Goal: Task Accomplishment & Management: Manage account settings

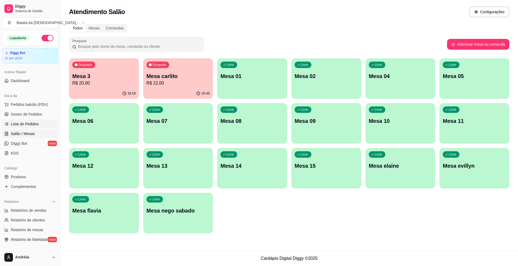
click at [11, 128] on link "Lista de Pedidos" at bounding box center [30, 124] width 56 height 9
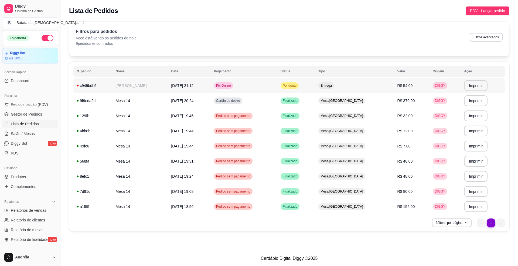
click at [256, 87] on td "Pix Online" at bounding box center [244, 85] width 67 height 15
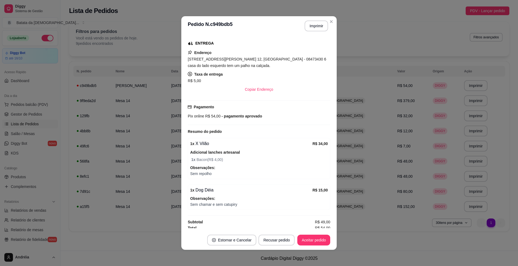
scroll to position [90, 0]
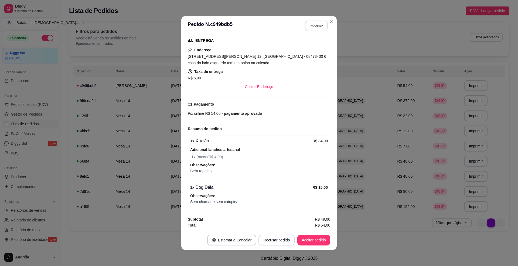
click at [308, 22] on button "Imprimir" at bounding box center [316, 26] width 23 height 11
click at [317, 242] on button "Aceitar pedido" at bounding box center [314, 240] width 32 height 11
click at [290, 236] on button "Mover para preparo" at bounding box center [310, 240] width 42 height 11
drag, startPoint x: 231, startPoint y: 52, endPoint x: 182, endPoint y: 51, distance: 48.9
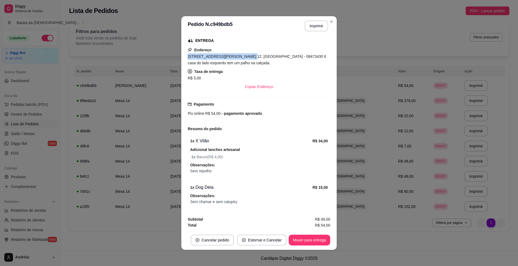
click at [182, 51] on div "feito há 0 minutos Horário do pedido 30/09/2025 21:12 Status do pedido PREPARAN…" at bounding box center [258, 133] width 155 height 195
copy span "Rua francisco ribalta , n. 12,"
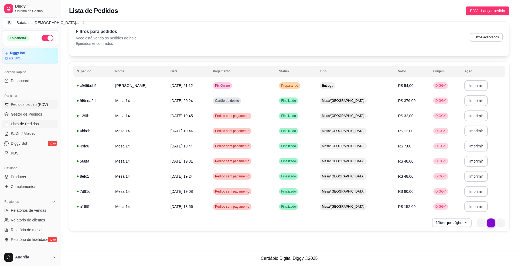
click at [40, 104] on span "Pedidos balcão (PDV)" at bounding box center [29, 104] width 37 height 5
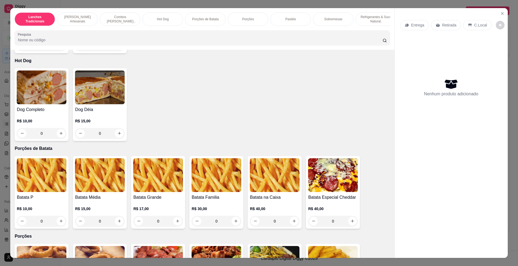
scroll to position [396, 0]
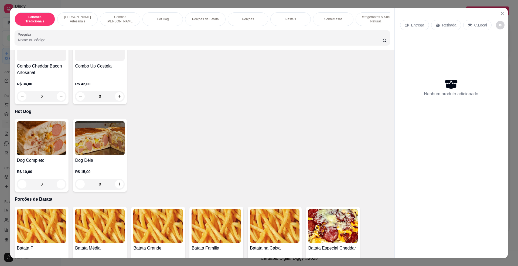
click at [40, 148] on img at bounding box center [42, 138] width 50 height 34
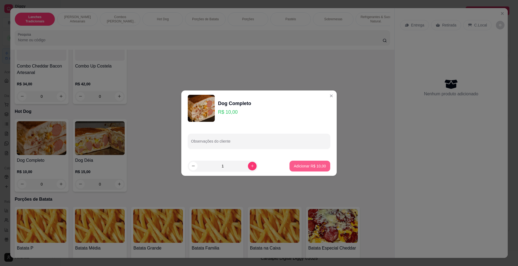
click at [307, 164] on p "Adicionar R$ 10,00" at bounding box center [310, 165] width 32 height 5
type input "1"
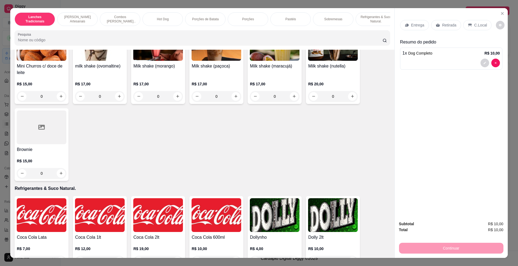
scroll to position [900, 0]
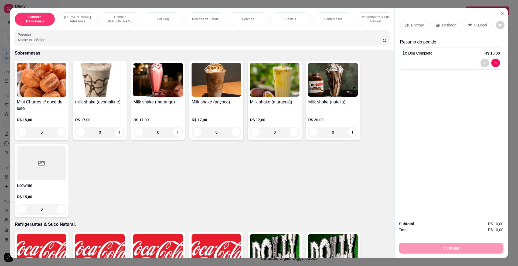
click at [281, 105] on h4 "Milk shake (maracujá)" at bounding box center [275, 102] width 50 height 6
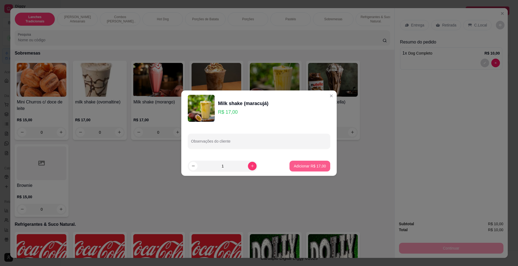
click at [310, 164] on p "Adicionar R$ 17,00" at bounding box center [310, 165] width 32 height 5
type input "1"
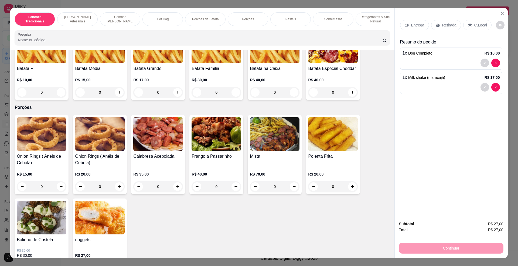
scroll to position [468, 0]
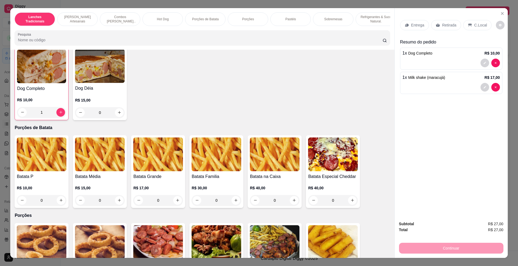
click at [44, 169] on img at bounding box center [42, 154] width 50 height 34
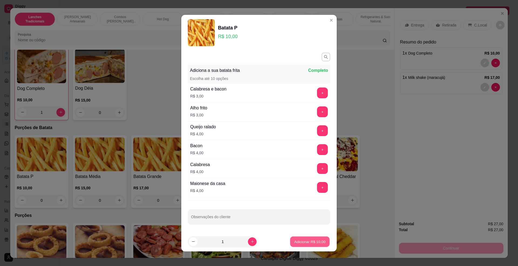
click at [307, 244] on p "Adicionar R$ 10,00" at bounding box center [310, 241] width 31 height 5
type input "1"
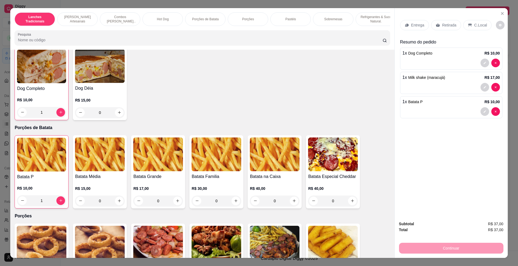
click at [478, 28] on p "C.Local" at bounding box center [481, 24] width 13 height 5
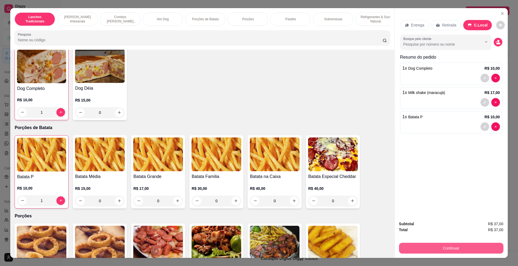
click at [473, 243] on button "Continuar" at bounding box center [451, 248] width 104 height 11
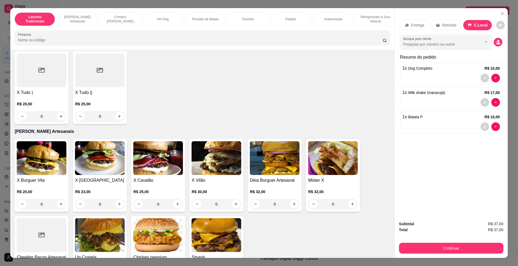
scroll to position [0, 0]
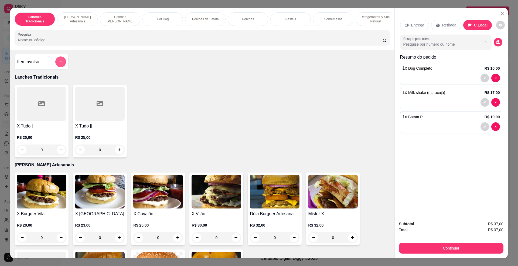
click at [59, 64] on icon "add-separate-item" at bounding box center [61, 62] width 4 height 4
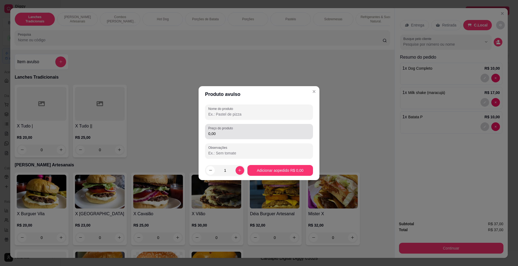
click at [247, 130] on div "0,00" at bounding box center [258, 131] width 101 height 11
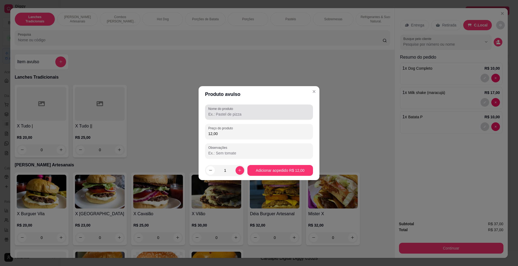
type input "12,00"
click at [262, 117] on div "Nome do produto" at bounding box center [259, 111] width 108 height 15
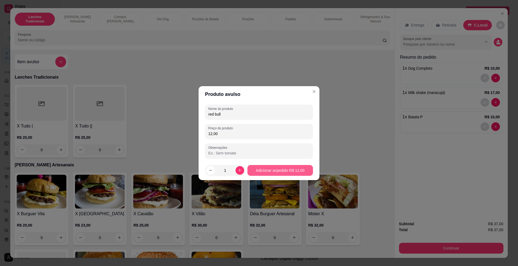
type input "red bull"
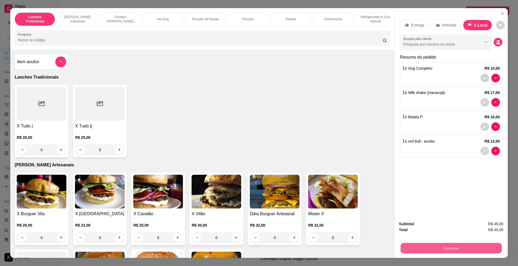
click at [472, 251] on button "Continuar" at bounding box center [451, 248] width 101 height 11
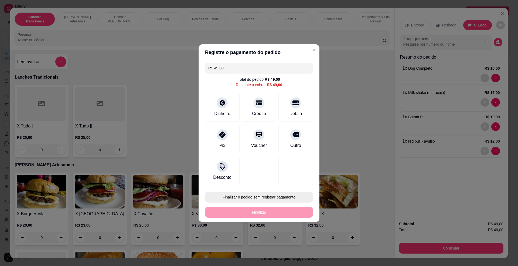
click at [287, 199] on button "Finalizar o pedido sem registrar pagamento" at bounding box center [259, 197] width 108 height 11
click at [289, 246] on button "Confirmar" at bounding box center [293, 242] width 20 height 8
type input "0"
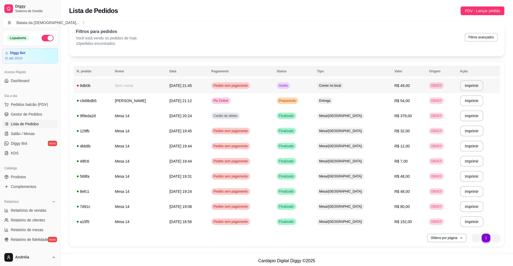
click at [273, 80] on td "Pedido sem pagamento" at bounding box center [240, 85] width 65 height 15
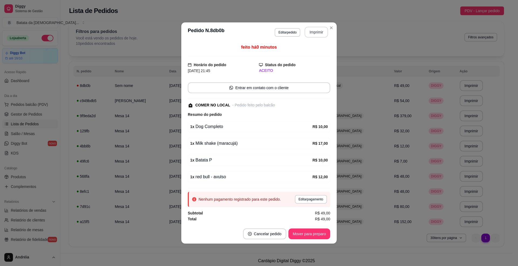
click at [314, 28] on button "Imprimir" at bounding box center [316, 32] width 23 height 11
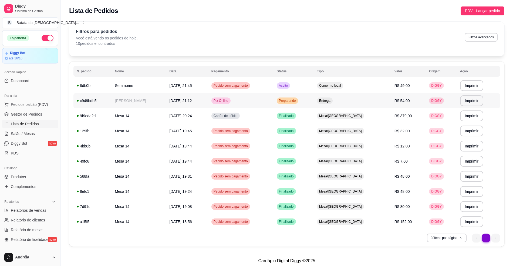
click at [340, 95] on td "Entrega" at bounding box center [352, 100] width 77 height 15
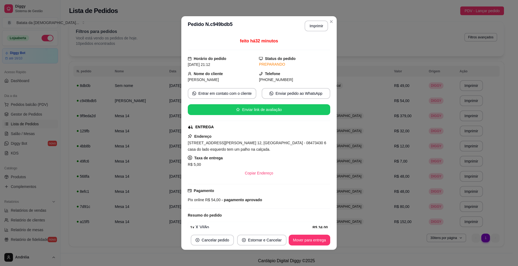
click at [312, 228] on div "feito há 32 minutos Horário do pedido 30/09/2025 21:12 Status do pedido PREPARA…" at bounding box center [258, 133] width 155 height 195
click at [314, 236] on button "Mover para entrega" at bounding box center [309, 240] width 40 height 11
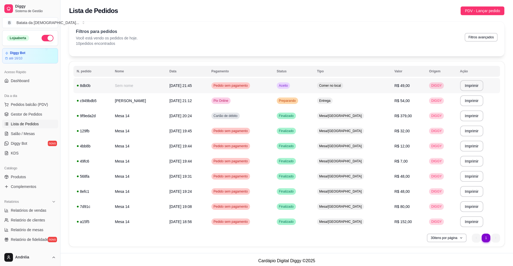
click at [339, 87] on td "Comer no local" at bounding box center [352, 85] width 77 height 15
click at [347, 81] on td "Comer no local" at bounding box center [352, 85] width 77 height 15
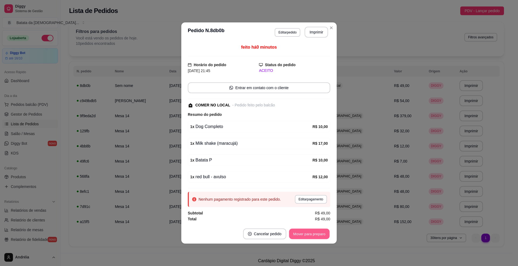
click at [307, 233] on button "Mover para preparo" at bounding box center [309, 234] width 40 height 11
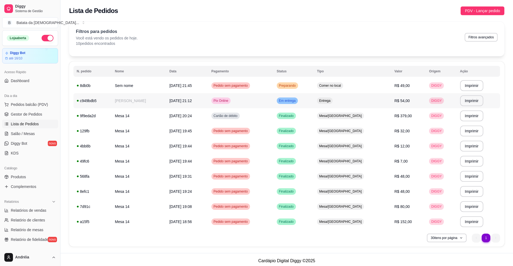
click at [298, 103] on div "Em entrega" at bounding box center [287, 100] width 21 height 6
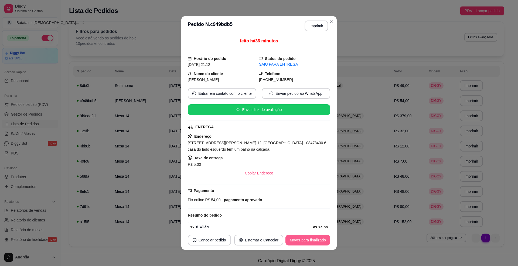
click at [307, 242] on button "Mover para finalizado" at bounding box center [308, 240] width 45 height 11
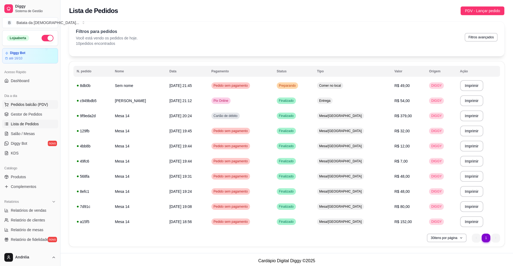
click at [45, 105] on span "Pedidos balcão (PDV)" at bounding box center [29, 104] width 37 height 5
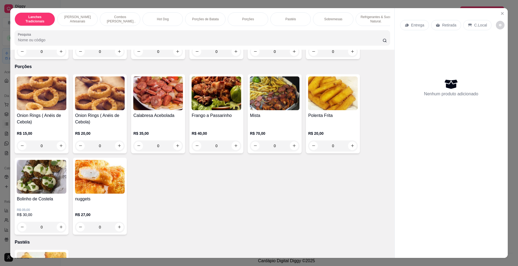
scroll to position [612, 0]
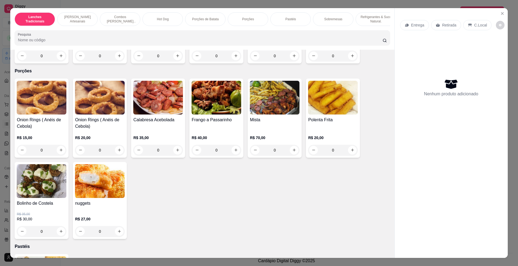
click at [192, 112] on img at bounding box center [217, 98] width 50 height 34
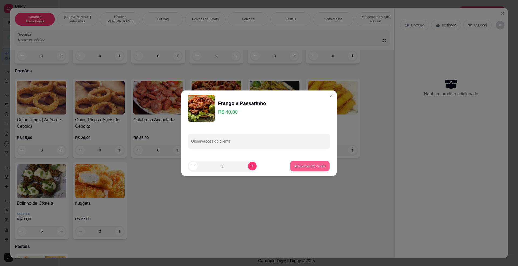
click at [297, 163] on p "Adicionar R$ 40,00" at bounding box center [310, 165] width 31 height 5
type input "1"
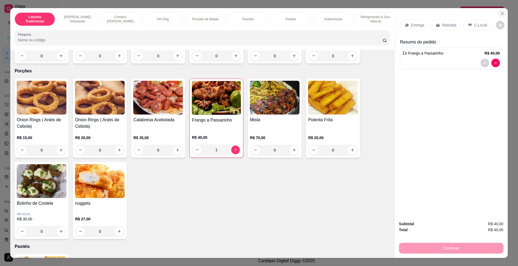
click at [502, 11] on button "Close" at bounding box center [502, 13] width 9 height 9
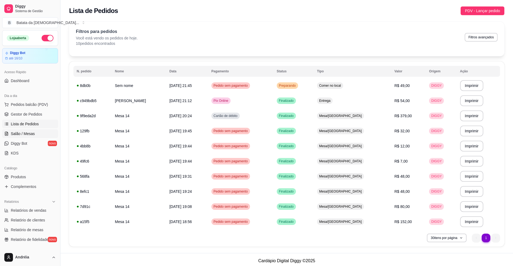
click at [23, 131] on span "Salão / Mesas" at bounding box center [23, 133] width 24 height 5
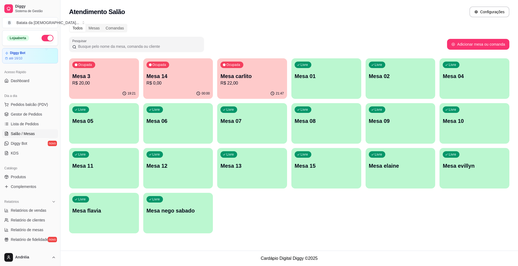
click at [173, 90] on button "Ocupada Mesa 14 R$ 0,00 00:00" at bounding box center [178, 78] width 70 height 40
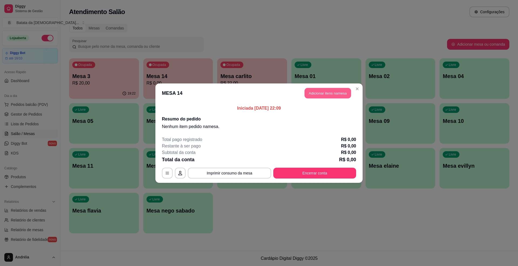
click at [320, 94] on button "Adicionar itens na mesa" at bounding box center [328, 93] width 46 height 11
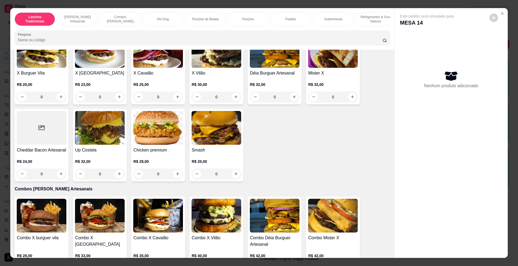
scroll to position [108, 0]
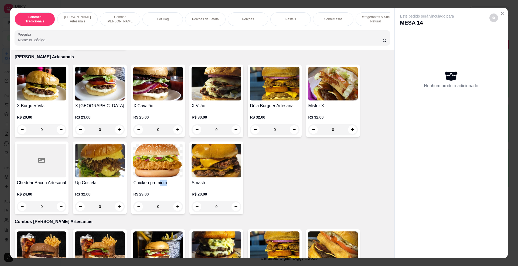
drag, startPoint x: 164, startPoint y: 189, endPoint x: 155, endPoint y: 189, distance: 8.1
click at [155, 186] on h4 "Chicken premium" at bounding box center [158, 183] width 50 height 6
click at [167, 193] on div "R$ 29,00 0" at bounding box center [158, 199] width 50 height 26
drag, startPoint x: 165, startPoint y: 187, endPoint x: 129, endPoint y: 190, distance: 36.5
click at [131, 190] on div "Chicken premium R$ 29,00 0" at bounding box center [158, 177] width 54 height 73
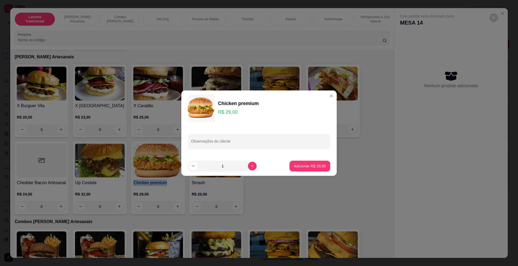
copy h4 "Chicken premium"
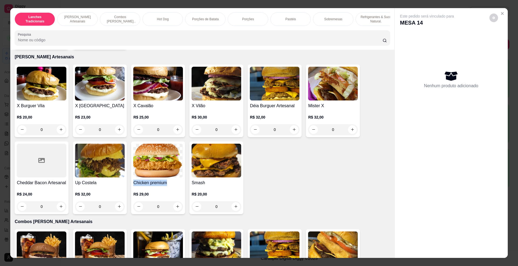
scroll to position [0, 0]
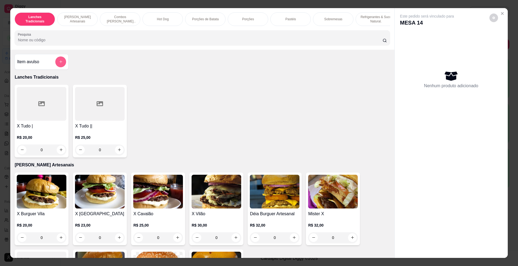
click at [60, 67] on button "add-separate-item" at bounding box center [60, 61] width 11 height 11
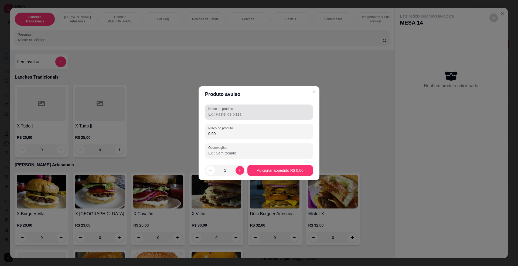
click at [221, 109] on label "Nome do produto" at bounding box center [221, 108] width 27 height 5
click at [221, 111] on input "Nome do produto" at bounding box center [258, 113] width 101 height 5
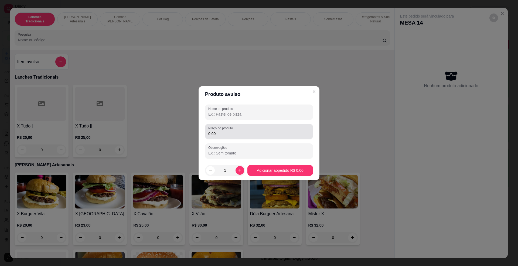
paste input "Chicken premium"
type input "Chicken premium"
click at [256, 135] on input "0,00" at bounding box center [258, 133] width 101 height 5
drag, startPoint x: 232, startPoint y: 133, endPoint x: 194, endPoint y: 130, distance: 37.4
click at [194, 130] on div "Produto avulso Nome do produto Chicken premium Preço do produto 39,00 Observaçõ…" at bounding box center [259, 133] width 518 height 266
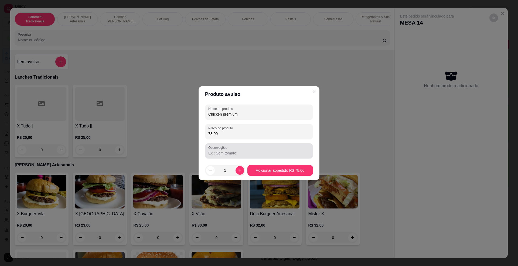
type input "78,00"
click at [226, 153] on input "Observações" at bounding box center [258, 152] width 101 height 5
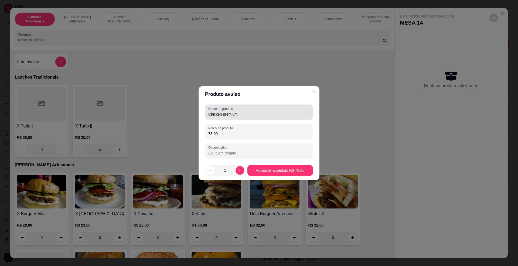
click at [255, 109] on div "Chicken premium" at bounding box center [258, 112] width 101 height 11
type input "Chicken premium combo"
click at [240, 167] on button "increase-product-quantity" at bounding box center [240, 170] width 8 height 8
click at [207, 172] on button "decrease-product-quantity" at bounding box center [210, 170] width 8 height 8
type input "1"
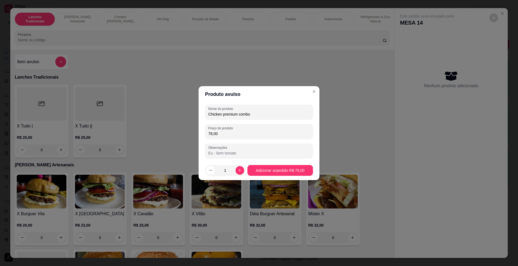
drag, startPoint x: 218, startPoint y: 137, endPoint x: 213, endPoint y: 135, distance: 4.8
click at [205, 137] on div "Preço do produto 78,00" at bounding box center [259, 131] width 108 height 15
drag, startPoint x: 221, startPoint y: 133, endPoint x: 205, endPoint y: 131, distance: 16.3
click at [205, 131] on div "Preço do produto 78,00" at bounding box center [259, 131] width 108 height 15
type input "39,00"
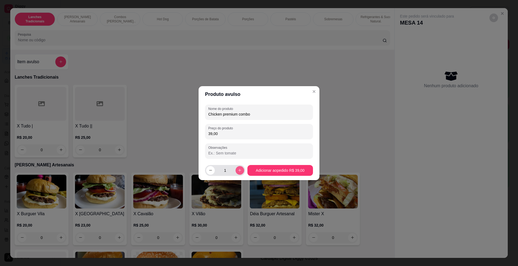
click at [236, 167] on button "increase-product-quantity" at bounding box center [240, 170] width 9 height 9
type input "2"
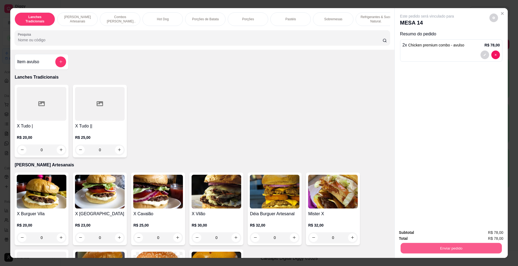
click at [461, 247] on button "Enviar pedido" at bounding box center [451, 248] width 101 height 11
click at [482, 234] on button "Enviar pedido" at bounding box center [489, 235] width 31 height 10
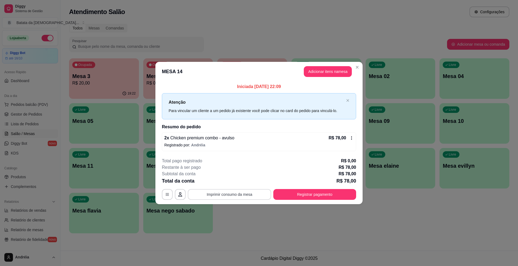
click at [259, 197] on button "Imprimir consumo da mesa" at bounding box center [229, 194] width 83 height 11
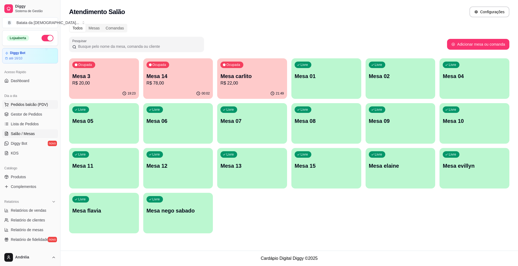
click at [33, 104] on span "Pedidos balcão (PDV)" at bounding box center [29, 104] width 37 height 5
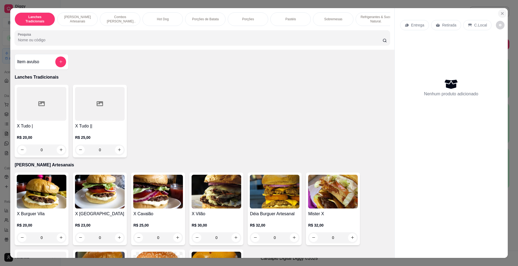
click at [500, 12] on icon "Close" at bounding box center [502, 13] width 4 height 4
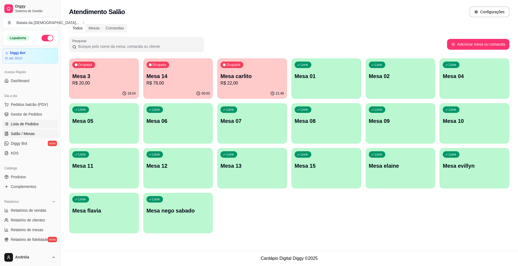
click at [47, 125] on link "Lista de Pedidos" at bounding box center [30, 124] width 56 height 9
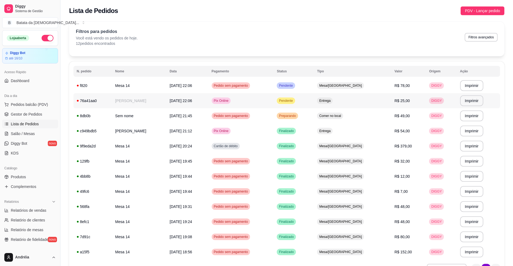
click at [295, 97] on td "Pendente" at bounding box center [293, 100] width 40 height 15
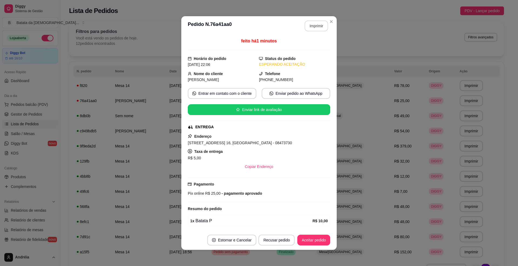
click at [320, 25] on button "Imprimir" at bounding box center [316, 26] width 23 height 11
click at [323, 239] on button "Aceitar pedido" at bounding box center [313, 240] width 33 height 11
click at [308, 241] on button "Aceitar pedido" at bounding box center [314, 240] width 32 height 11
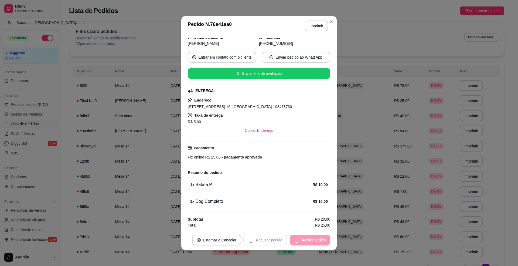
scroll to position [39, 0]
click at [307, 241] on button "Mover para preparo" at bounding box center [310, 240] width 42 height 11
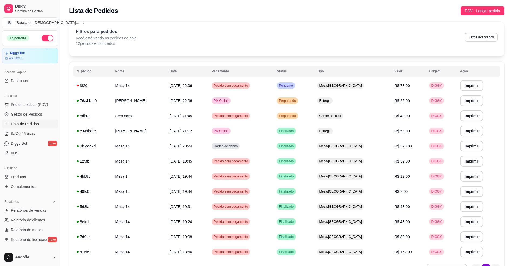
click at [199, 73] on th "Data" at bounding box center [187, 71] width 42 height 11
click at [208, 83] on td "[DATE] 22:06" at bounding box center [187, 85] width 42 height 15
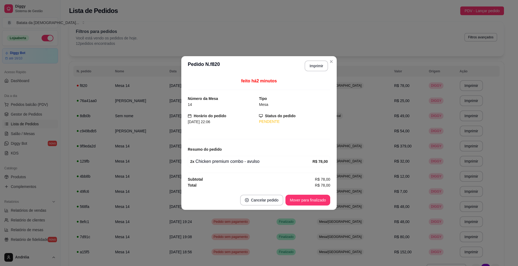
click at [305, 194] on footer "Cancelar pedido Mover para finalizado" at bounding box center [258, 199] width 155 height 19
click at [308, 197] on button "Mover para finalizado" at bounding box center [308, 200] width 45 height 11
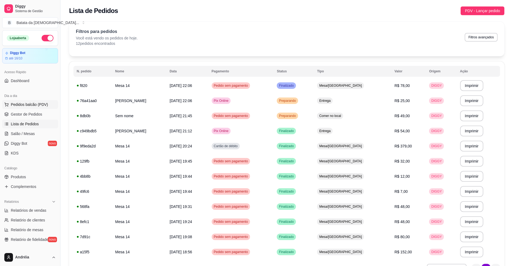
click at [29, 106] on span "Pedidos balcão (PDV)" at bounding box center [29, 104] width 37 height 5
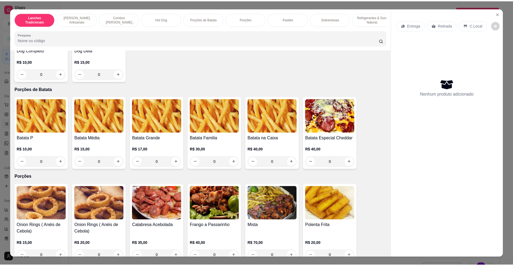
scroll to position [396, 0]
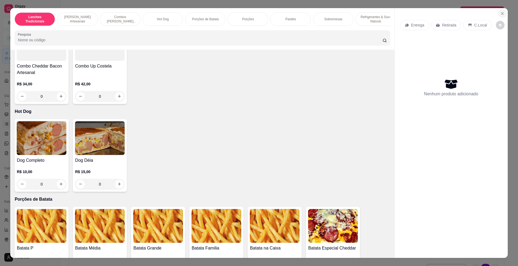
click at [500, 13] on icon "Close" at bounding box center [502, 13] width 4 height 4
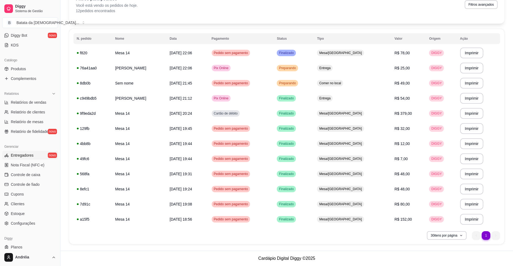
scroll to position [123, 0]
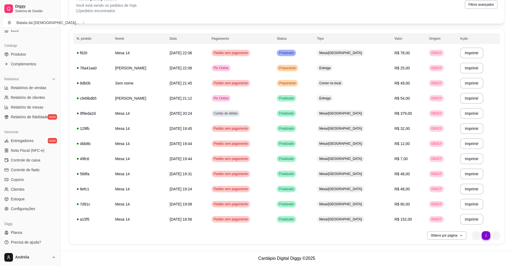
click at [45, 50] on div "Catálogo" at bounding box center [30, 45] width 56 height 9
click at [45, 55] on link "Produtos" at bounding box center [30, 54] width 56 height 9
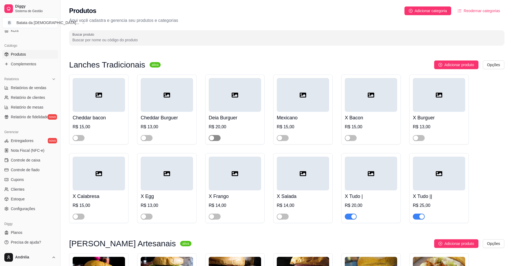
click at [216, 140] on span "button" at bounding box center [215, 138] width 12 height 6
click at [150, 137] on span "button" at bounding box center [147, 138] width 12 height 6
click at [80, 141] on span "button" at bounding box center [79, 138] width 12 height 6
click at [75, 216] on div "button" at bounding box center [75, 216] width 5 height 5
click at [146, 215] on span "button" at bounding box center [147, 217] width 12 height 6
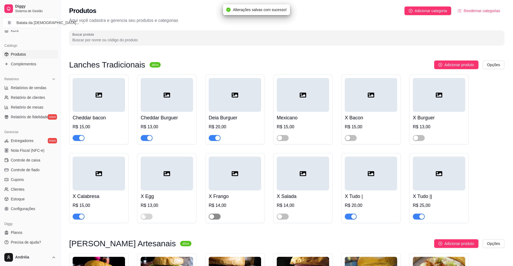
click at [216, 216] on span "button" at bounding box center [215, 217] width 12 height 6
click at [277, 140] on span "button" at bounding box center [283, 138] width 12 height 6
click at [281, 221] on div "X Salada R$ 14,00" at bounding box center [302, 188] width 59 height 70
click at [422, 136] on span "button" at bounding box center [419, 138] width 12 height 6
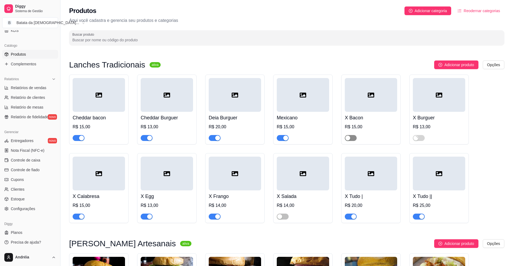
click at [347, 136] on div "button" at bounding box center [347, 138] width 5 height 5
click at [279, 218] on div "button" at bounding box center [279, 216] width 5 height 5
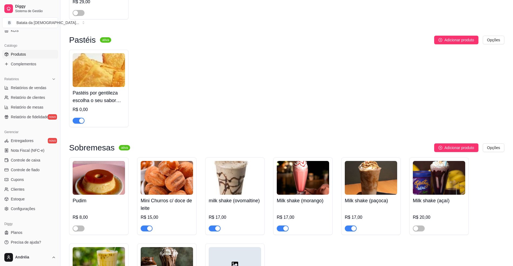
scroll to position [1116, 0]
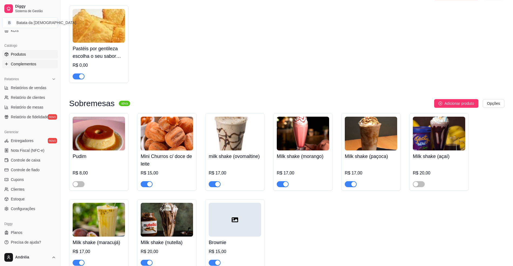
click at [27, 63] on span "Complementos" at bounding box center [23, 63] width 25 height 5
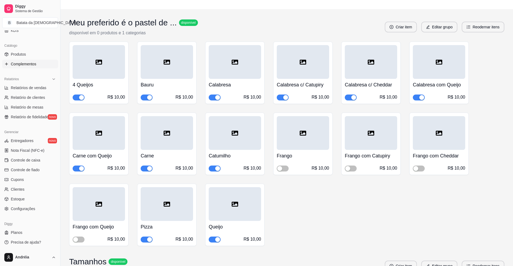
scroll to position [72, 0]
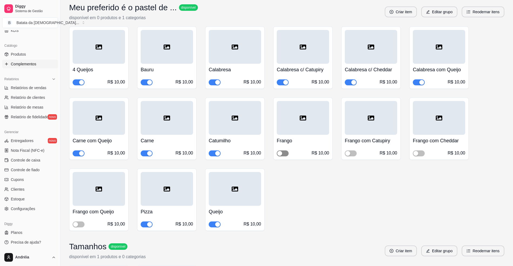
click at [280, 156] on span "button" at bounding box center [283, 153] width 12 height 6
click at [352, 153] on span "button" at bounding box center [351, 153] width 12 height 6
click at [415, 154] on div "button" at bounding box center [415, 153] width 5 height 5
click at [82, 226] on span "button" at bounding box center [79, 224] width 12 height 6
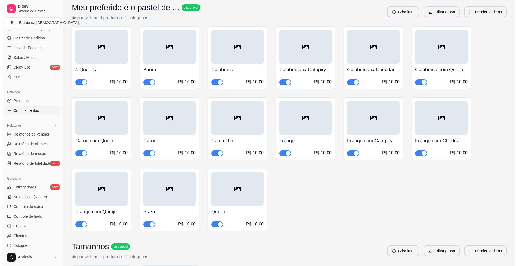
scroll to position [15, 0]
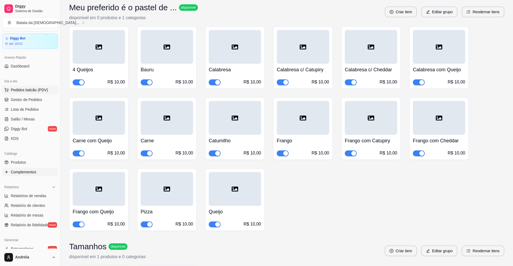
click at [37, 88] on span "Pedidos balcão (PDV)" at bounding box center [29, 89] width 37 height 5
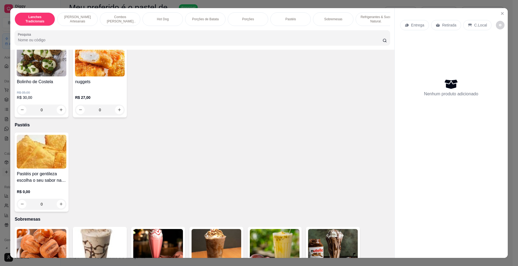
scroll to position [828, 0]
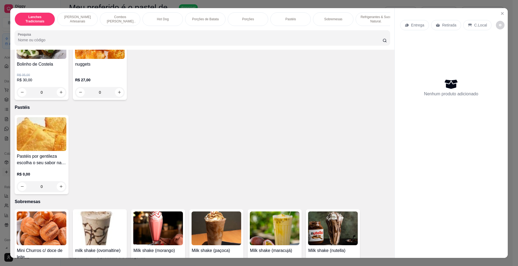
click at [58, 141] on img at bounding box center [42, 134] width 50 height 34
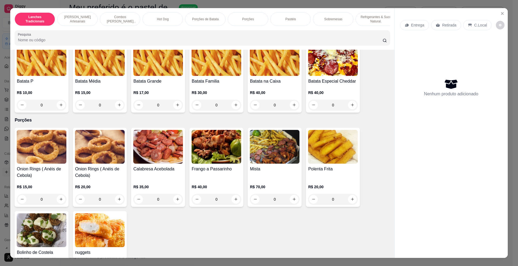
scroll to position [612, 0]
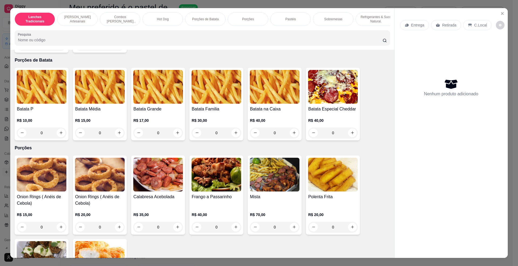
click at [51, 120] on div "R$ 10,00 0" at bounding box center [42, 125] width 50 height 26
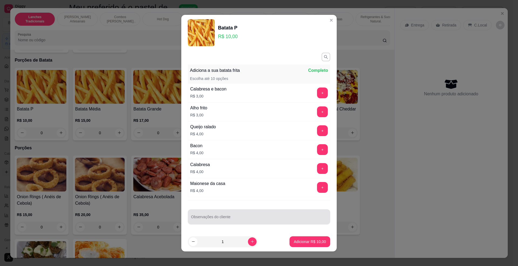
click at [216, 215] on div at bounding box center [259, 216] width 136 height 11
type input "so sal"
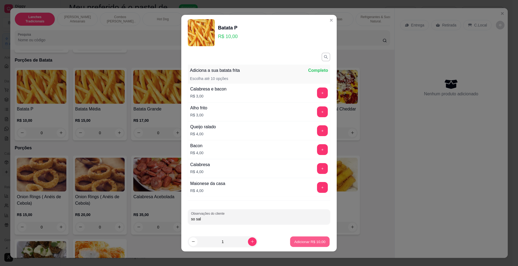
click at [302, 240] on p "Adicionar R$ 10,00" at bounding box center [310, 241] width 31 height 5
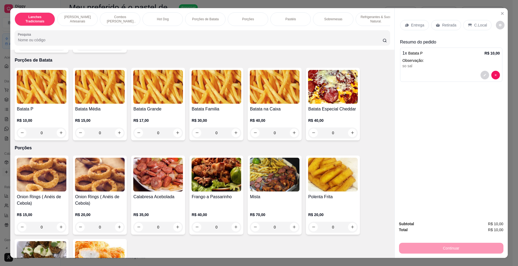
click at [204, 182] on img at bounding box center [217, 175] width 50 height 34
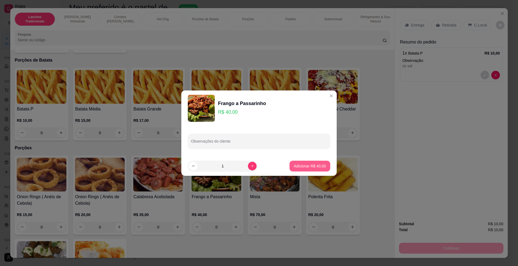
click at [305, 171] on button "Adicionar R$ 40,00" at bounding box center [310, 166] width 41 height 11
type input "1"
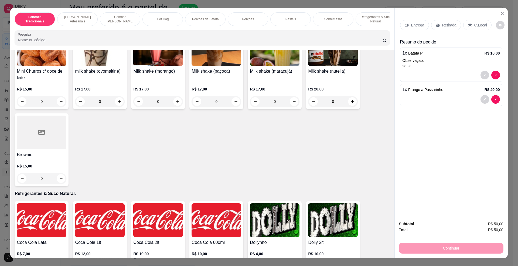
scroll to position [1008, 0]
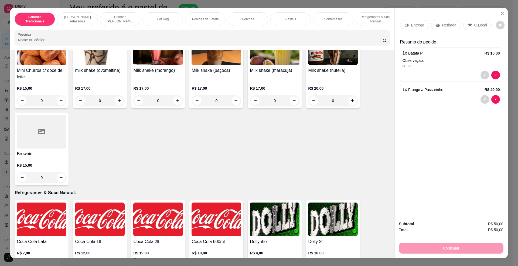
click at [59, 80] on h4 "Mini Churros c/ doce de leite" at bounding box center [42, 73] width 50 height 13
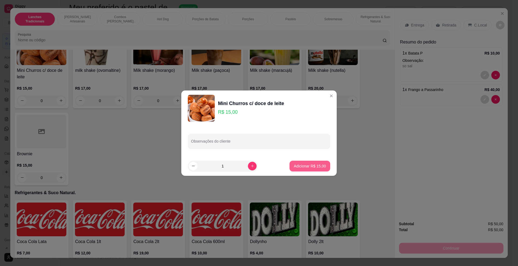
click at [309, 168] on p "Adicionar R$ 15,00" at bounding box center [310, 165] width 32 height 5
type input "1"
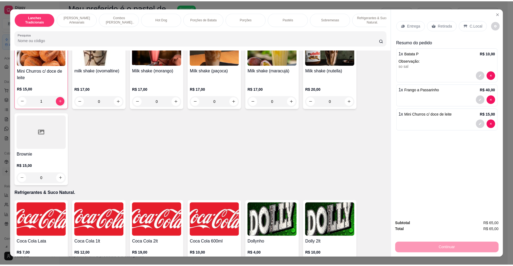
scroll to position [1008, 0]
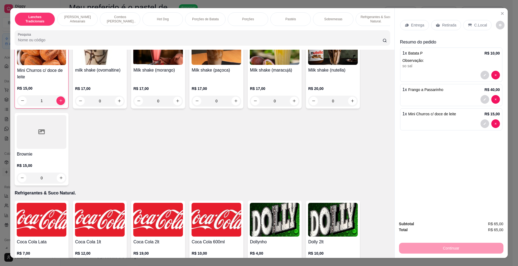
click at [419, 29] on div "Entrega" at bounding box center [414, 25] width 29 height 10
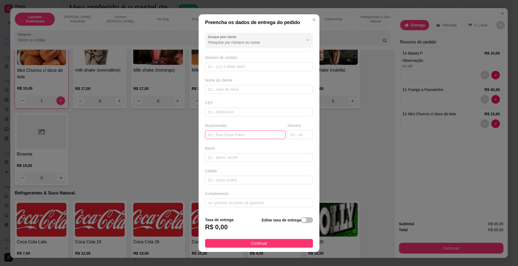
click at [217, 132] on input "text" at bounding box center [245, 134] width 80 height 9
paste input "Rua [PERSON_NAME]"
type input "Rua [PERSON_NAME]"
click at [289, 133] on input "text" at bounding box center [300, 134] width 25 height 9
type input "28"
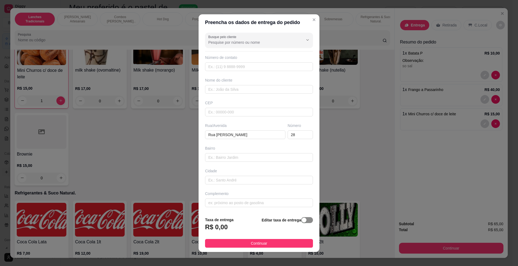
click at [302, 221] on div "button" at bounding box center [304, 220] width 5 height 5
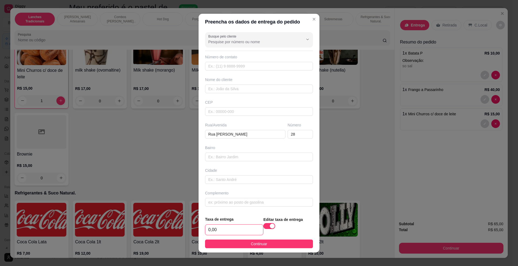
click at [244, 232] on input "0,00" at bounding box center [234, 230] width 58 height 10
type input "5,00"
click at [236, 88] on input "text" at bounding box center [259, 88] width 108 height 9
type input "laah"
click at [232, 114] on input "text" at bounding box center [259, 111] width 108 height 9
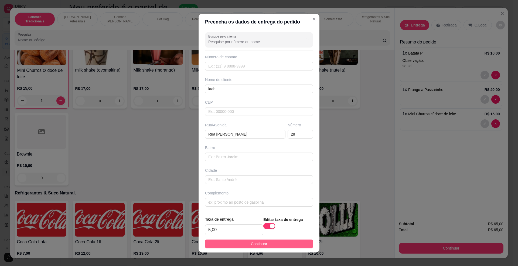
click at [252, 241] on span "Continuar" at bounding box center [259, 244] width 16 height 6
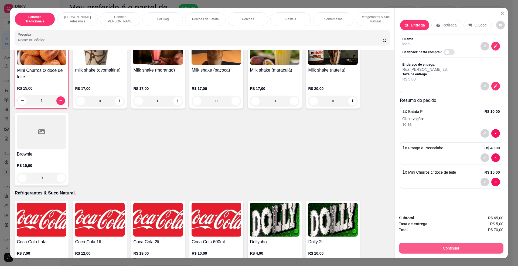
click at [444, 248] on button "Continuar" at bounding box center [451, 248] width 104 height 11
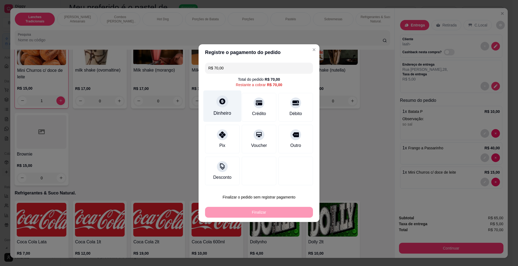
click at [225, 109] on div "Dinheiro" at bounding box center [223, 106] width 38 height 32
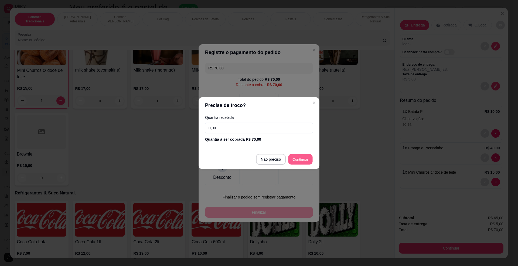
type input "R$ 0,00"
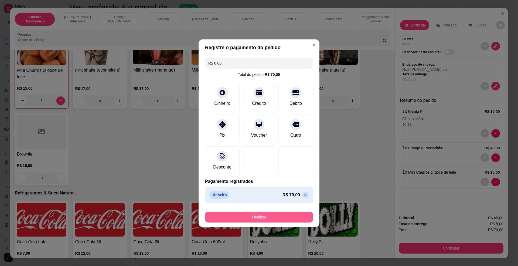
click at [285, 219] on button "Finalizar" at bounding box center [259, 217] width 108 height 11
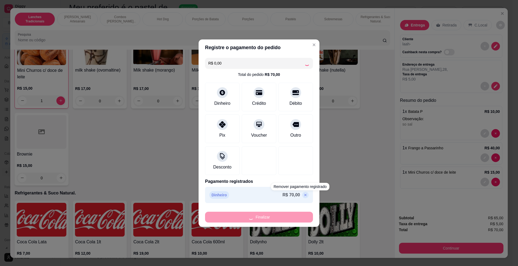
type input "0"
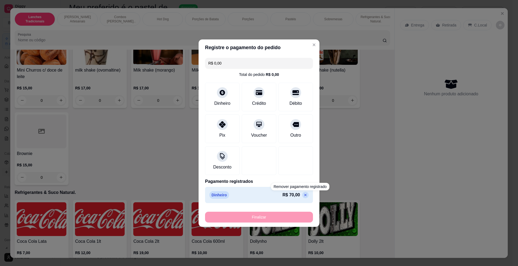
type input "-R$ 70,00"
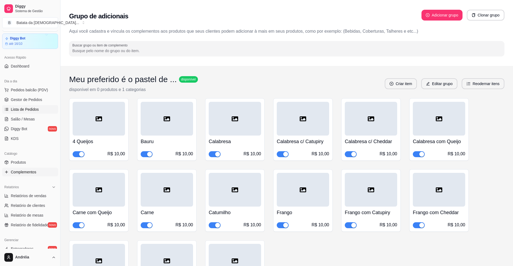
click at [28, 109] on span "Lista de Pedidos" at bounding box center [25, 109] width 28 height 5
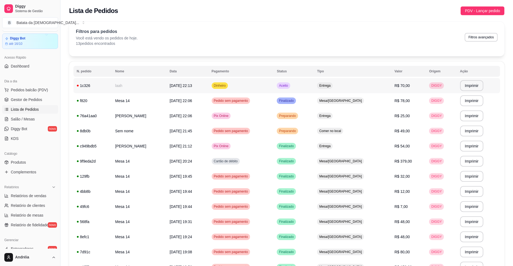
click at [295, 84] on td "Aceito" at bounding box center [293, 85] width 40 height 15
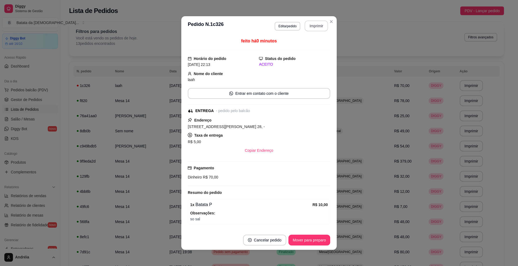
click at [317, 24] on button "Imprimir" at bounding box center [316, 26] width 23 height 11
click at [304, 236] on button "Mover para preparo" at bounding box center [309, 240] width 40 height 11
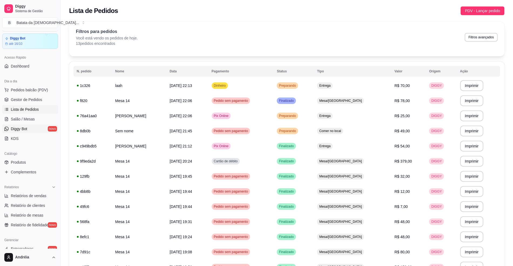
click at [15, 124] on link "Diggy Bot novo" at bounding box center [30, 128] width 56 height 9
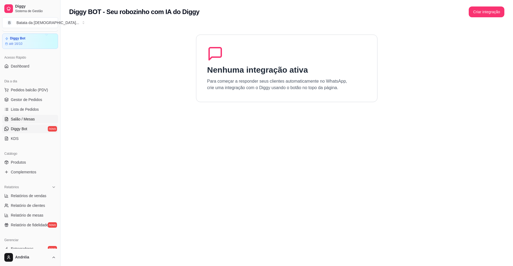
click at [16, 120] on span "Salão / Mesas" at bounding box center [23, 118] width 24 height 5
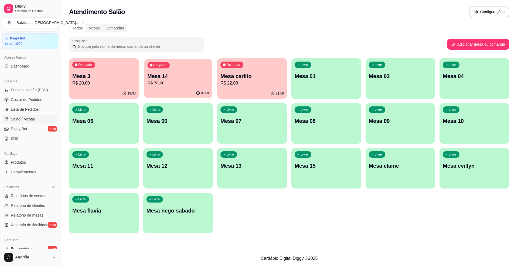
click at [188, 77] on p "Mesa 14" at bounding box center [178, 76] width 62 height 7
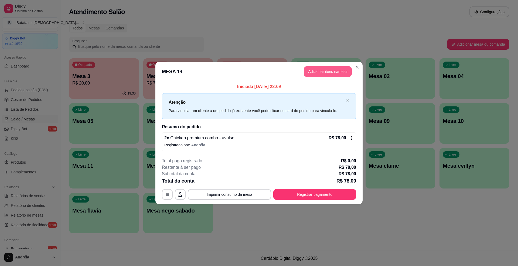
click at [323, 69] on button "Adicionar itens na mesa" at bounding box center [328, 71] width 48 height 11
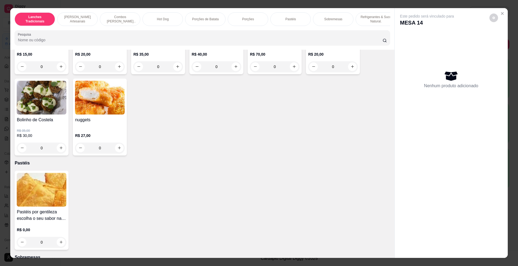
scroll to position [792, 0]
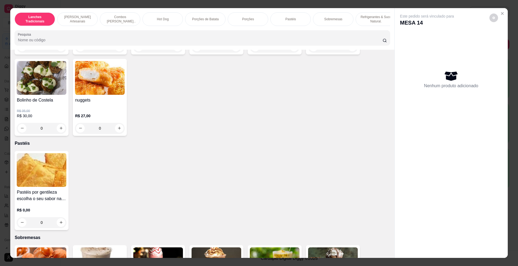
click at [36, 182] on img at bounding box center [42, 170] width 50 height 34
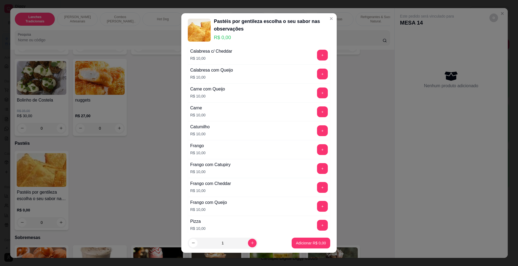
scroll to position [144, 0]
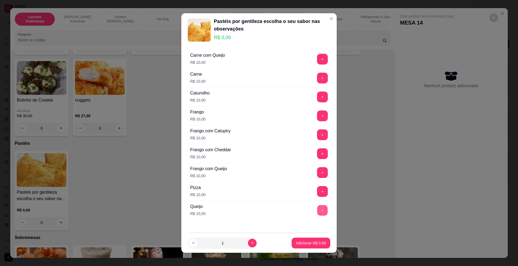
click at [317, 211] on button "+" at bounding box center [322, 210] width 11 height 11
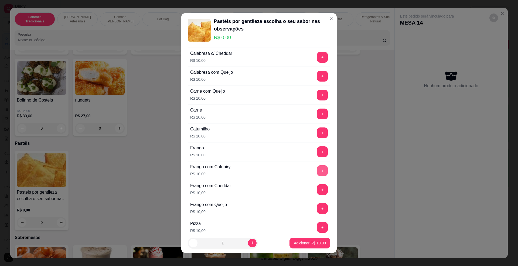
click at [317, 175] on button "+" at bounding box center [322, 170] width 11 height 11
click at [313, 244] on p "Adicionar R$ 20,00" at bounding box center [310, 242] width 32 height 5
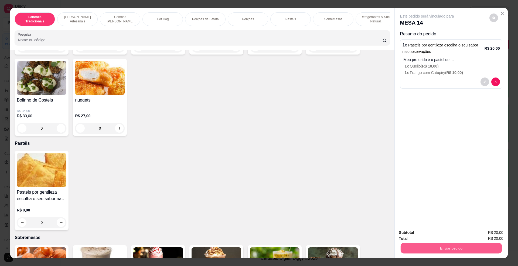
click at [422, 249] on button "Enviar pedido" at bounding box center [451, 248] width 101 height 11
click at [482, 236] on button "Enviar pedido" at bounding box center [489, 235] width 31 height 10
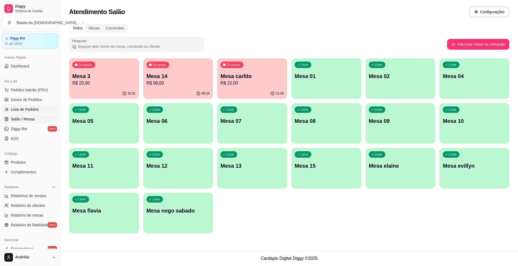
click at [40, 111] on link "Lista de Pedidos" at bounding box center [30, 109] width 56 height 9
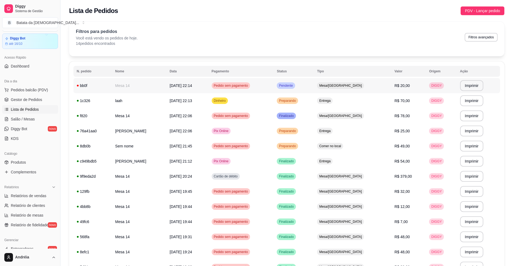
click at [314, 87] on td "Pendente" at bounding box center [293, 85] width 40 height 15
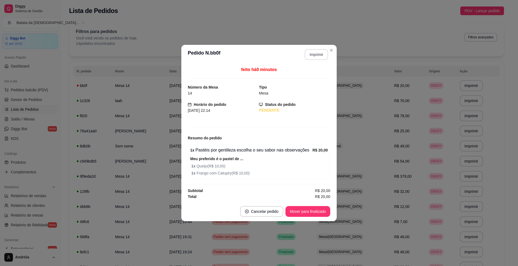
click at [318, 53] on button "Imprimir" at bounding box center [316, 54] width 23 height 11
click at [315, 211] on button "Mover para finalizado" at bounding box center [308, 211] width 45 height 11
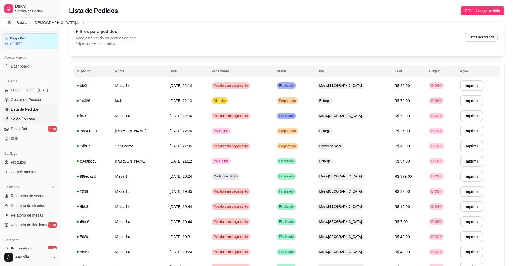
click at [29, 118] on span "Salão / Mesas" at bounding box center [23, 118] width 24 height 5
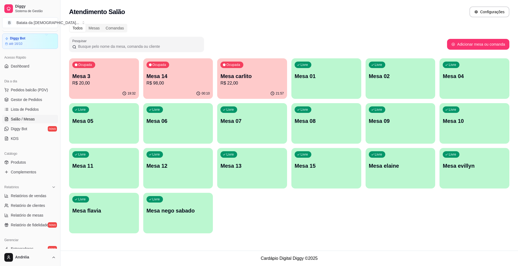
click at [112, 83] on p "R$ 20,00" at bounding box center [103, 83] width 63 height 6
click at [28, 107] on span "Lista de Pedidos" at bounding box center [25, 109] width 28 height 5
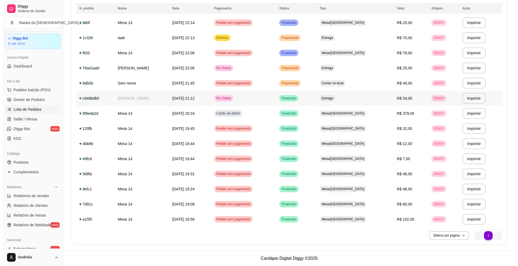
scroll to position [27, 0]
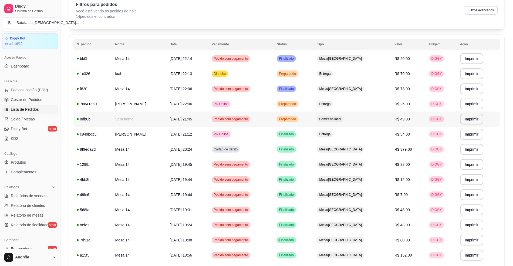
click at [314, 124] on td "Preparando" at bounding box center [293, 118] width 40 height 15
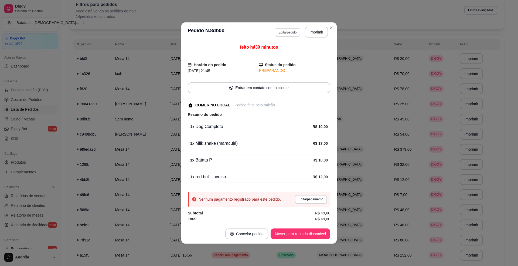
click at [297, 34] on button "Editar pedido" at bounding box center [288, 32] width 26 height 9
click at [169, 39] on div at bounding box center [202, 37] width 369 height 11
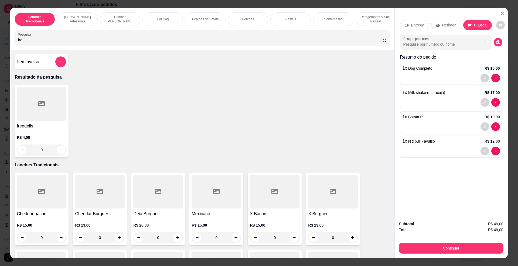
type input "fre"
click at [58, 117] on div at bounding box center [42, 104] width 50 height 34
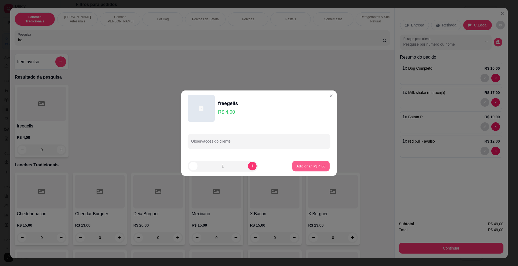
click at [304, 163] on p "Adicionar R$ 4,00" at bounding box center [310, 165] width 29 height 5
type input "1"
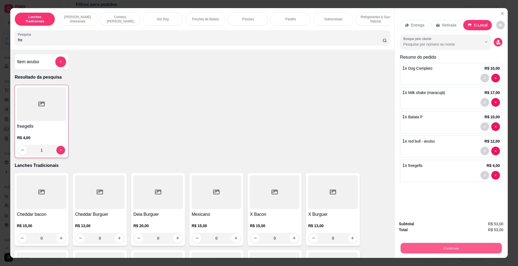
click at [446, 243] on button "Continuar" at bounding box center [451, 248] width 101 height 11
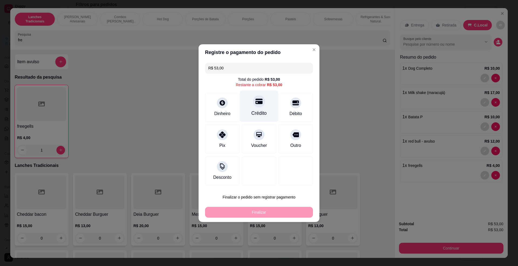
click at [266, 109] on div "Crédito" at bounding box center [259, 106] width 38 height 32
type input "R$ 0,00"
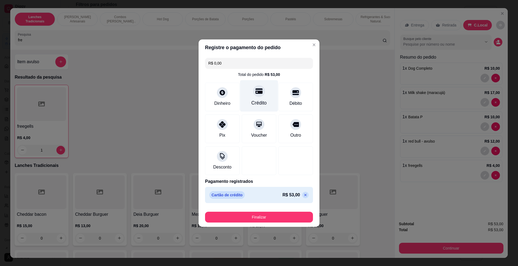
drag, startPoint x: 252, startPoint y: 92, endPoint x: 253, endPoint y: 96, distance: 4.6
click at [253, 92] on div at bounding box center [259, 91] width 12 height 12
click at [261, 215] on button "Finalizar" at bounding box center [259, 217] width 108 height 11
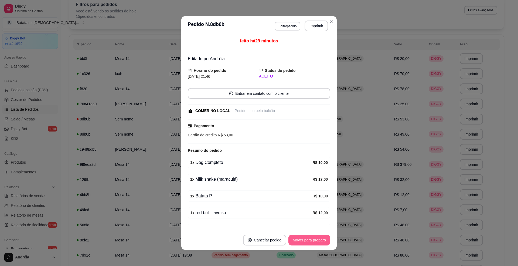
click at [309, 238] on button "Mover para preparo" at bounding box center [310, 240] width 42 height 11
click at [312, 237] on button "Mover para retirada disponível" at bounding box center [301, 240] width 58 height 11
click at [314, 240] on button "Mover para finalizado" at bounding box center [307, 240] width 43 height 11
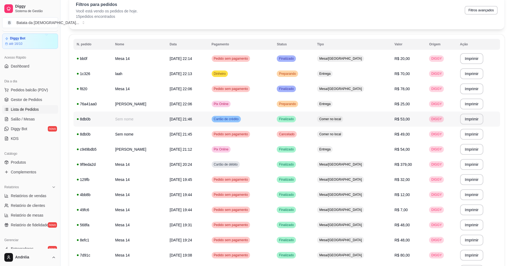
click at [343, 116] on div "Comer no local" at bounding box center [330, 119] width 26 height 6
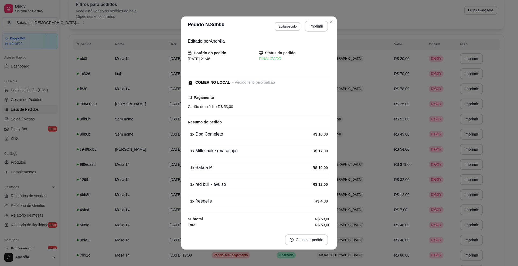
scroll to position [0, 0]
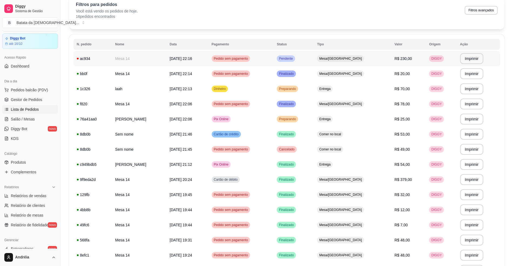
click at [360, 62] on td "Mesa/[GEOGRAPHIC_DATA]" at bounding box center [352, 58] width 77 height 15
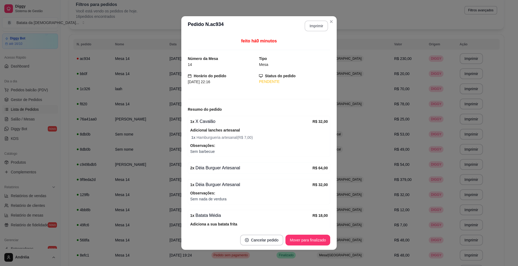
click at [313, 23] on button "Imprimir" at bounding box center [316, 26] width 23 height 11
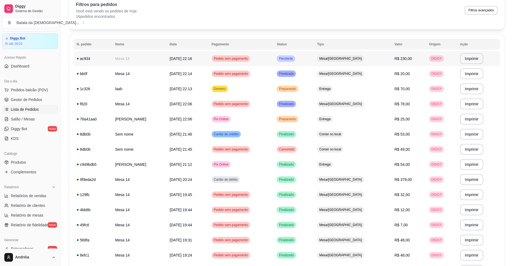
click at [370, 63] on td "Mesa/[GEOGRAPHIC_DATA]" at bounding box center [352, 58] width 77 height 15
click at [183, 57] on span "[DATE] 22:16" at bounding box center [181, 58] width 22 height 4
click at [28, 108] on span "Lista de Pedidos" at bounding box center [25, 109] width 28 height 5
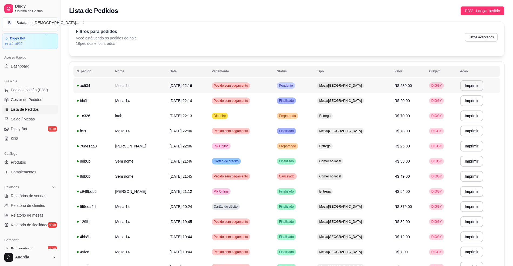
click at [408, 90] on td "R$ 230,00" at bounding box center [408, 85] width 35 height 15
click at [472, 86] on button "Imprimir" at bounding box center [471, 85] width 23 height 11
click at [339, 81] on td "Mesa/[GEOGRAPHIC_DATA]" at bounding box center [352, 85] width 77 height 15
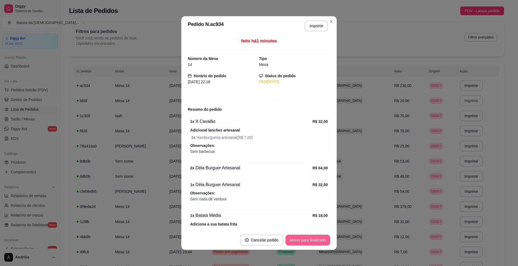
click at [305, 236] on button "Mover para finalizado" at bounding box center [308, 240] width 45 height 11
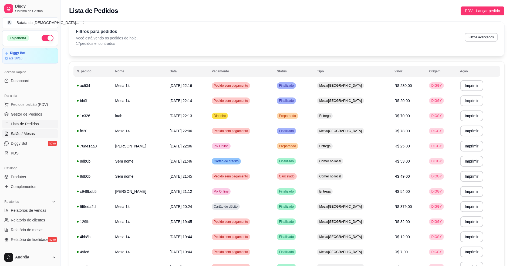
click at [25, 134] on span "Salão / Mesas" at bounding box center [23, 133] width 24 height 5
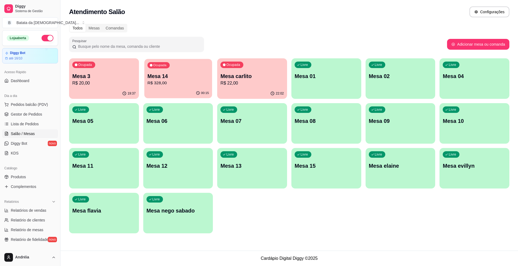
click at [167, 81] on p "R$ 328,00" at bounding box center [178, 83] width 62 height 6
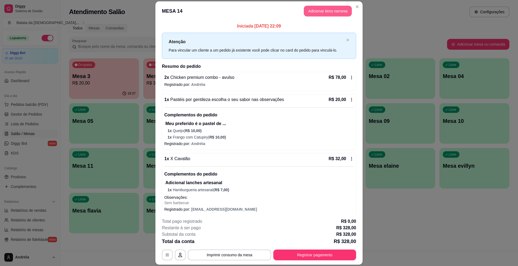
click at [322, 13] on button "Adicionar itens na mesa" at bounding box center [328, 11] width 48 height 11
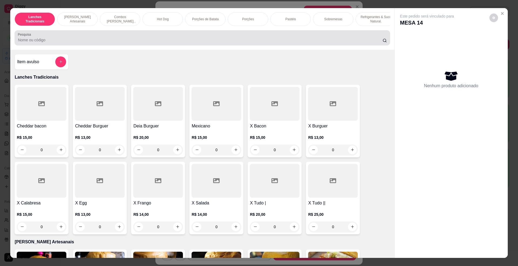
click at [192, 43] on input "Pesquisa" at bounding box center [200, 39] width 365 height 5
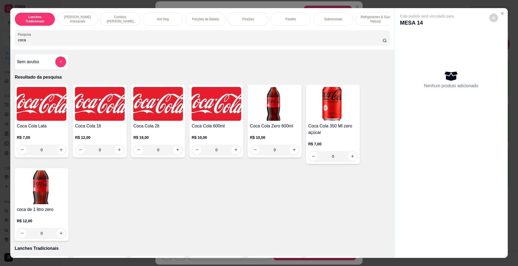
type input "coca"
click at [145, 129] on h4 "Coca Cola 2lt" at bounding box center [158, 126] width 50 height 6
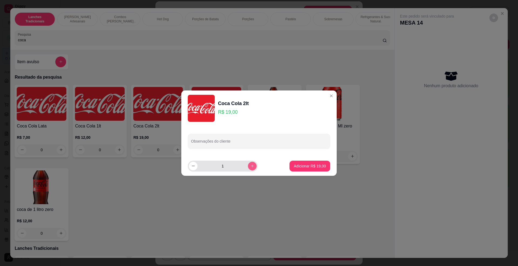
click at [251, 165] on icon "increase-product-quantity" at bounding box center [253, 166] width 4 height 4
type input "2"
click at [297, 164] on p "Adicionar R$ 38,00" at bounding box center [310, 165] width 31 height 5
type input "2"
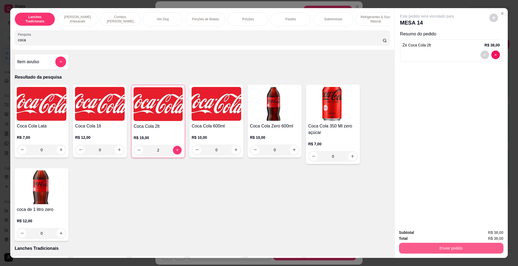
click at [488, 250] on button "Enviar pedido" at bounding box center [451, 248] width 104 height 11
click at [488, 234] on button "Enviar pedido" at bounding box center [489, 235] width 31 height 10
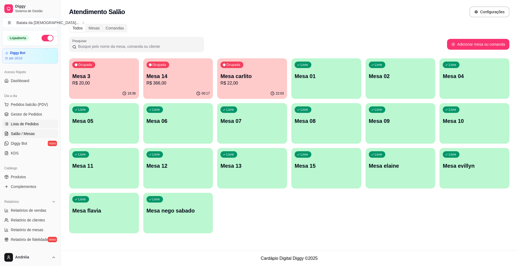
click at [38, 120] on link "Lista de Pedidos" at bounding box center [30, 124] width 56 height 9
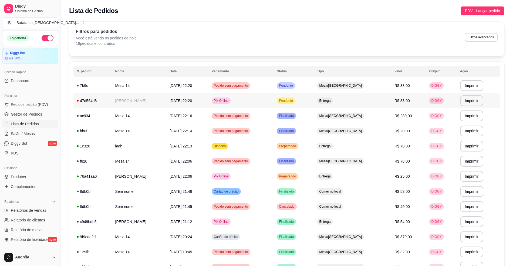
click at [314, 105] on td "Pendente" at bounding box center [293, 100] width 40 height 15
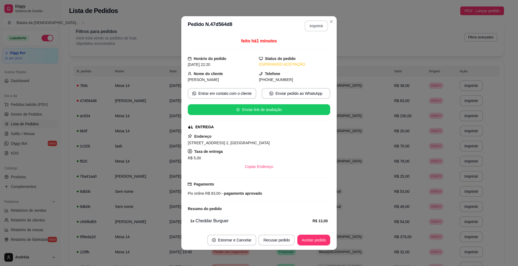
click at [322, 29] on button "Imprimir" at bounding box center [316, 26] width 23 height 11
click at [321, 236] on button "Aceitar pedido" at bounding box center [314, 240] width 32 height 11
click at [318, 243] on button "Mover para preparo" at bounding box center [310, 240] width 42 height 11
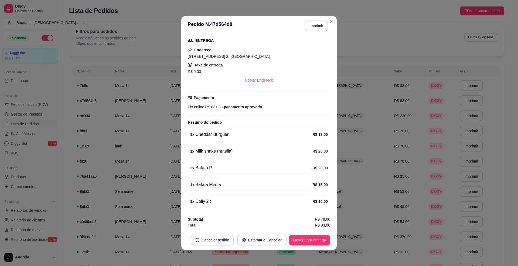
scroll to position [90, 0]
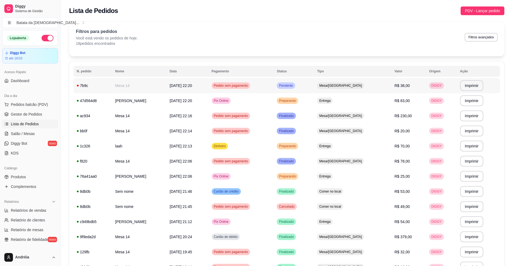
click at [356, 82] on td "Mesa/[GEOGRAPHIC_DATA]" at bounding box center [352, 85] width 77 height 15
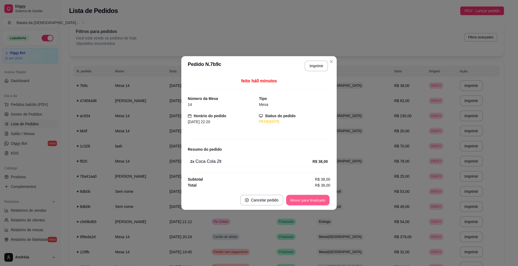
click at [290, 202] on button "Mover para finalizado" at bounding box center [307, 200] width 43 height 11
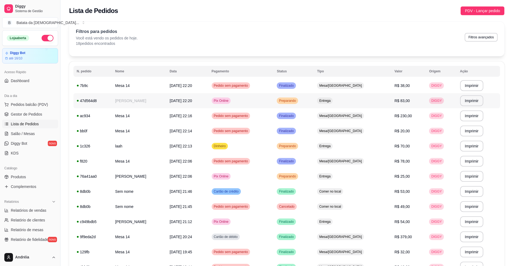
click at [331, 100] on span "Entrega" at bounding box center [324, 101] width 13 height 4
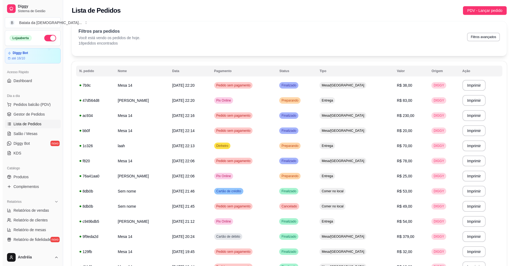
scroll to position [0, 0]
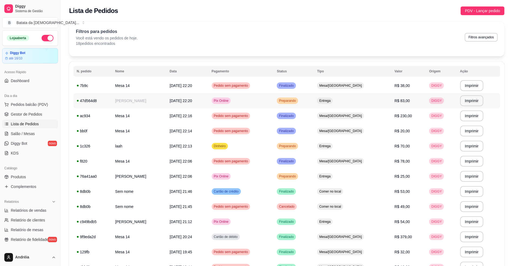
click at [331, 100] on span "Entrega" at bounding box center [324, 101] width 13 height 4
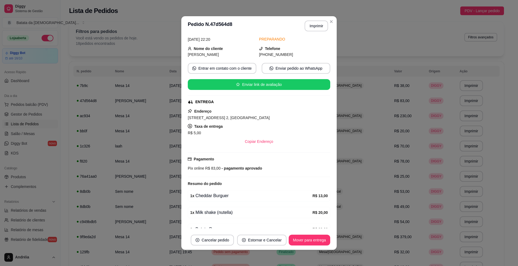
scroll to position [90, 0]
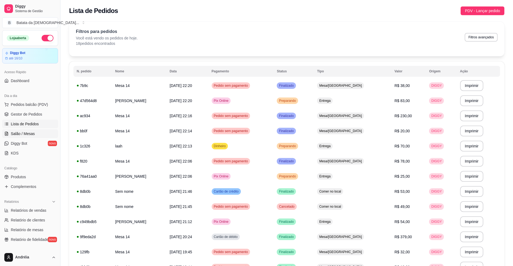
click at [21, 134] on span "Salão / Mesas" at bounding box center [23, 133] width 24 height 5
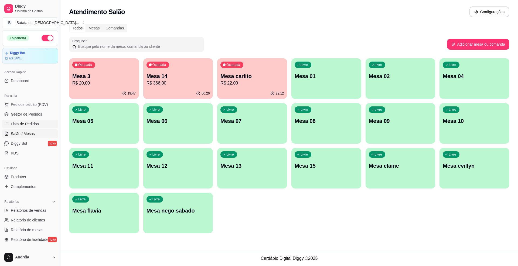
click at [42, 123] on link "Lista de Pedidos" at bounding box center [30, 124] width 56 height 9
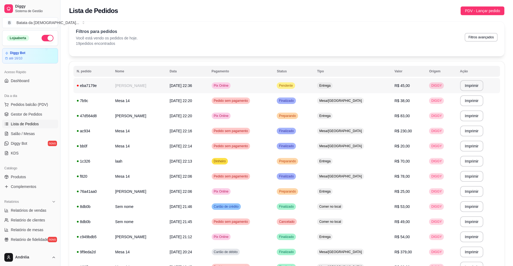
click at [294, 82] on td "Pendente" at bounding box center [293, 85] width 40 height 15
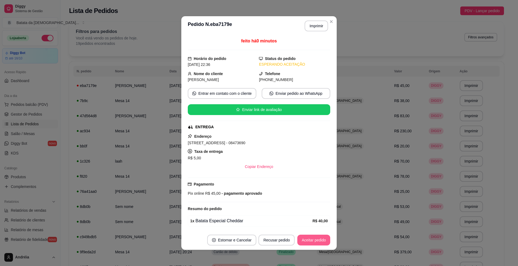
click at [306, 235] on button "Aceitar pedido" at bounding box center [313, 240] width 33 height 11
click at [318, 25] on button "Imprimir" at bounding box center [316, 26] width 23 height 11
click at [315, 241] on button "Aceitar pedido" at bounding box center [314, 240] width 32 height 11
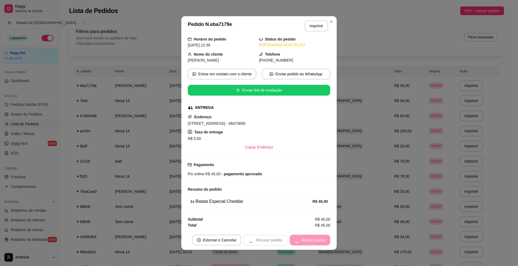
scroll to position [1, 0]
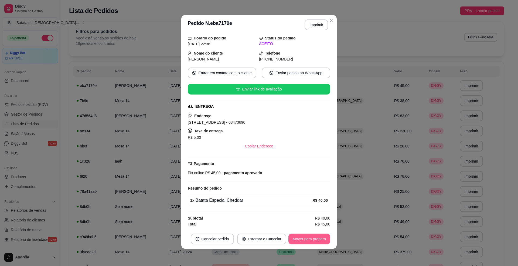
click at [300, 244] on button "Mover para preparo" at bounding box center [310, 239] width 42 height 11
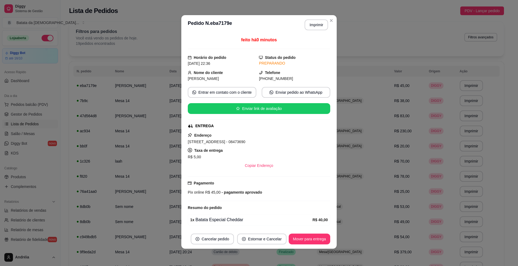
scroll to position [22, 0]
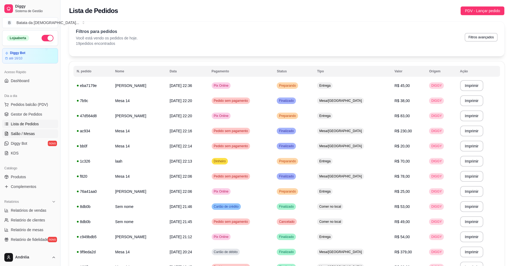
click at [34, 131] on link "Salão / Mesas" at bounding box center [30, 133] width 56 height 9
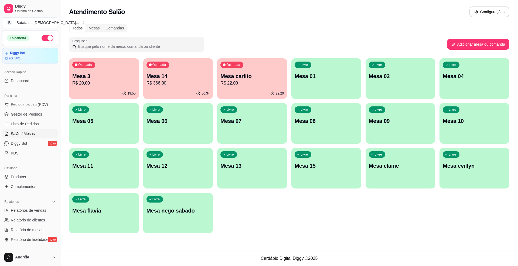
click at [161, 70] on div "Ocupada Mesa 14 R$ 366,00" at bounding box center [178, 73] width 70 height 30
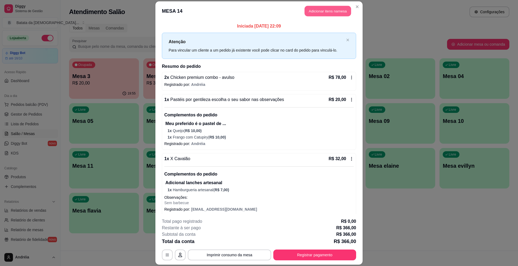
click at [312, 8] on button "Adicionar itens na mesa" at bounding box center [328, 11] width 46 height 11
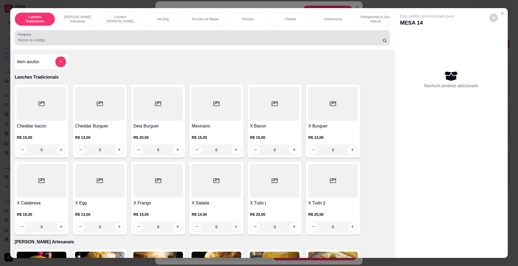
click at [149, 43] on input "Pesquisa" at bounding box center [200, 39] width 365 height 5
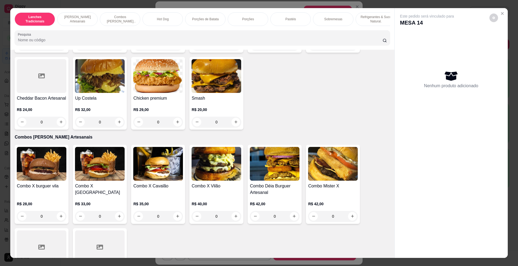
scroll to position [252, 0]
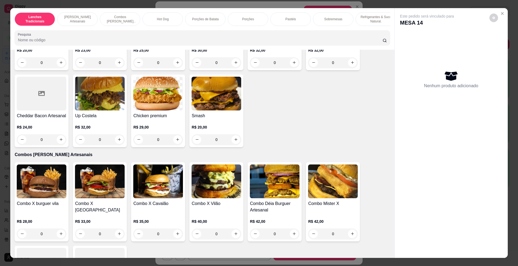
click at [504, 15] on div "Este pedido será vinculado para MESA 14 Nenhum produto adicionado" at bounding box center [451, 128] width 113 height 241
click at [502, 13] on icon "Close" at bounding box center [503, 13] width 2 height 2
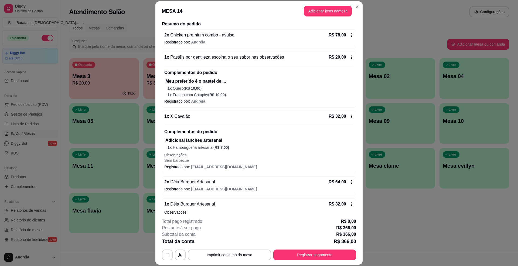
scroll to position [0, 0]
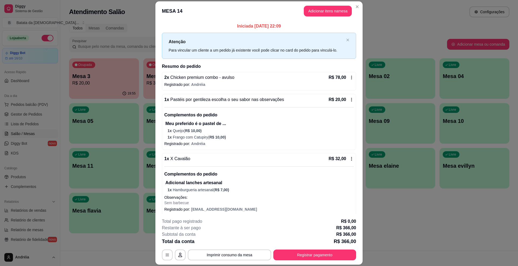
click at [350, 159] on icon at bounding box center [352, 159] width 4 height 4
click at [346, 100] on div "1 x Pastéis por gentileza escolha o seu sabor nas observações R$ 20,00 Compleme…" at bounding box center [259, 122] width 194 height 56
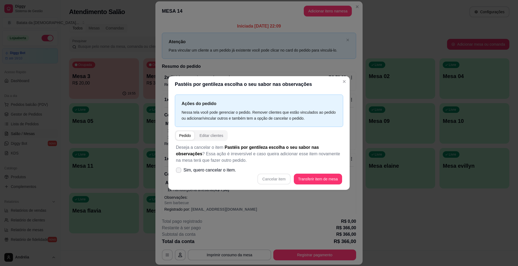
click at [185, 169] on span "Sim, quero cancelar o item." at bounding box center [210, 170] width 53 height 6
click at [179, 171] on input "Sim, quero cancelar o item." at bounding box center [178, 173] width 4 height 4
checkbox input "true"
click at [267, 180] on button "Cancelar item" at bounding box center [274, 179] width 32 height 11
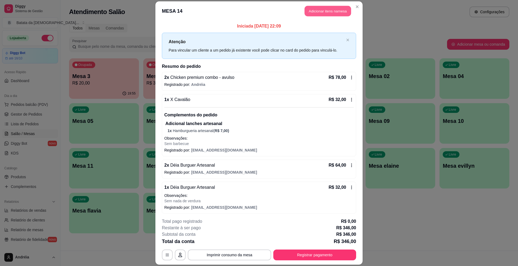
click at [313, 13] on button "Adicionar itens na mesa" at bounding box center [328, 11] width 46 height 11
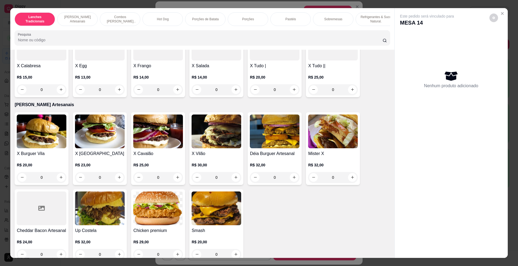
scroll to position [180, 0]
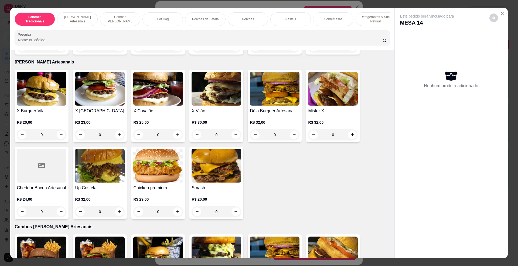
click at [167, 113] on h4 "X Cavalão" at bounding box center [158, 111] width 50 height 6
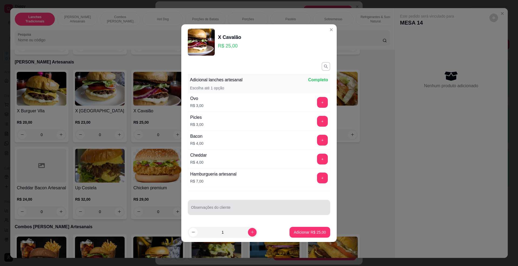
click at [235, 215] on div "Observações do cliente" at bounding box center [259, 207] width 143 height 15
type input "sem barbecue"
click at [233, 210] on input "sem barbecue" at bounding box center [259, 209] width 136 height 5
click at [317, 178] on button "+" at bounding box center [322, 177] width 11 height 11
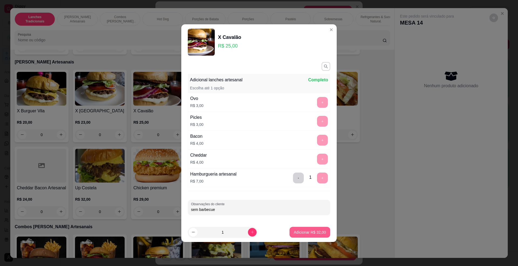
click at [304, 231] on p "Adicionar R$ 32,00" at bounding box center [310, 231] width 32 height 5
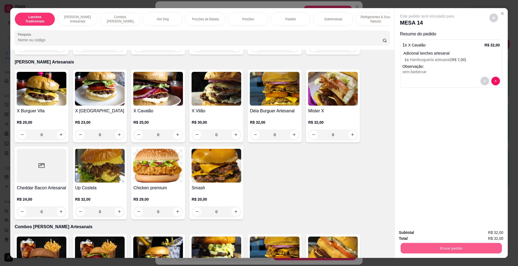
click at [472, 245] on button "Enviar pedido" at bounding box center [451, 248] width 101 height 11
click at [495, 234] on button "Enviar pedido" at bounding box center [489, 235] width 30 height 10
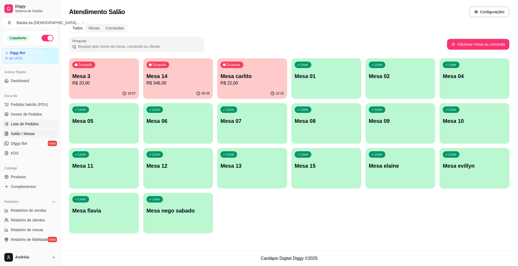
click at [23, 120] on link "Lista de Pedidos" at bounding box center [30, 124] width 56 height 9
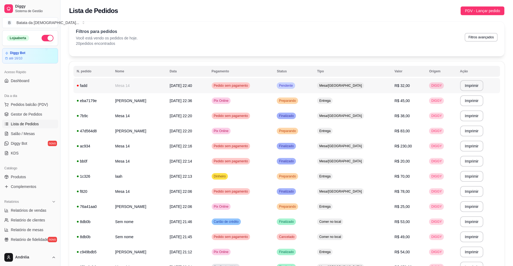
click at [295, 86] on div "Pendente" at bounding box center [286, 85] width 18 height 6
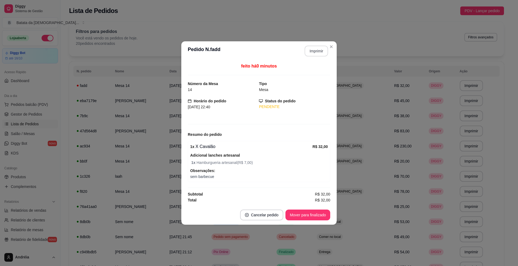
click at [321, 52] on button "Imprimir" at bounding box center [316, 51] width 23 height 11
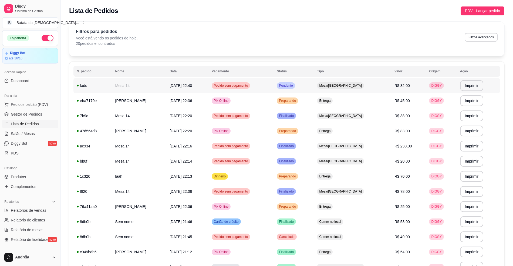
click at [294, 84] on span "Pendente" at bounding box center [286, 85] width 16 height 4
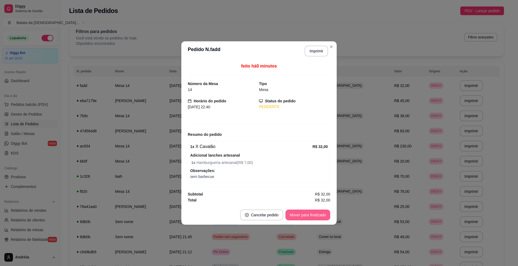
click at [323, 214] on button "Mover para finalizado" at bounding box center [308, 214] width 45 height 11
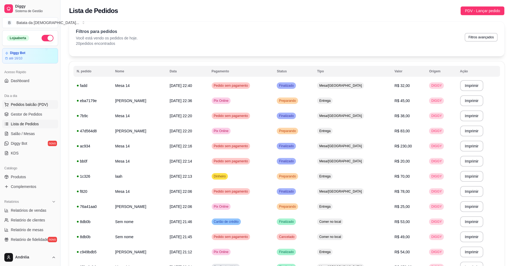
click at [41, 107] on span "Pedidos balcão (PDV)" at bounding box center [29, 104] width 37 height 5
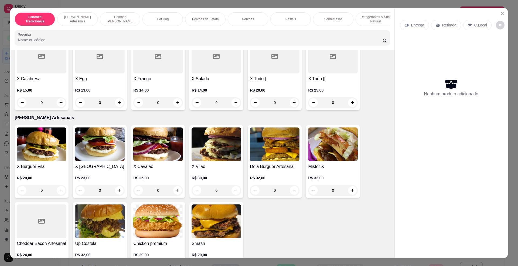
scroll to position [144, 0]
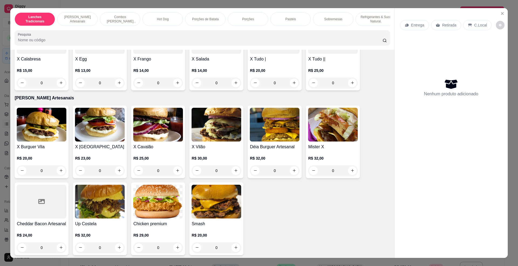
click at [165, 150] on h4 "X Cavalão" at bounding box center [158, 147] width 50 height 6
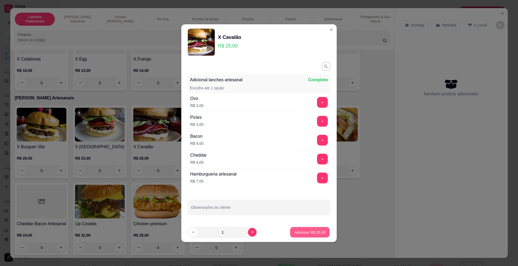
click at [310, 234] on p "Adicionar R$ 25,00" at bounding box center [310, 231] width 31 height 5
type input "1"
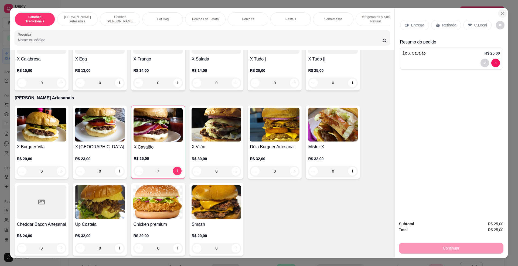
click at [504, 13] on button "Close" at bounding box center [502, 13] width 9 height 9
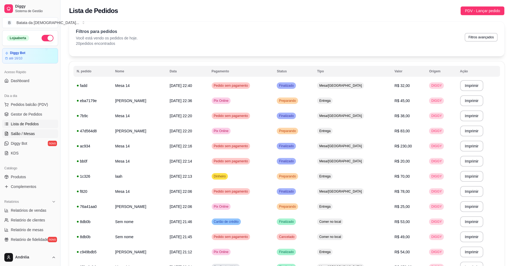
click at [45, 137] on link "Salão / Mesas" at bounding box center [30, 133] width 56 height 9
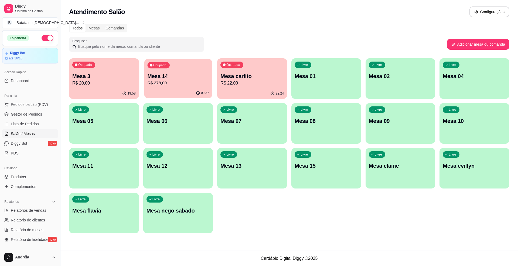
click at [164, 80] on p "R$ 378,00" at bounding box center [178, 83] width 62 height 6
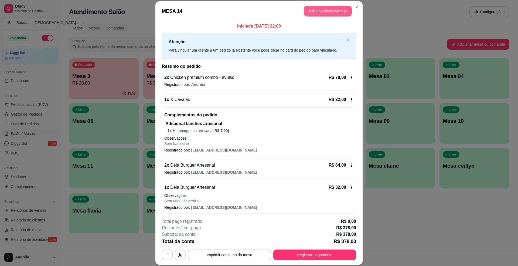
click at [317, 11] on button "Adicionar itens na mesa" at bounding box center [328, 11] width 48 height 11
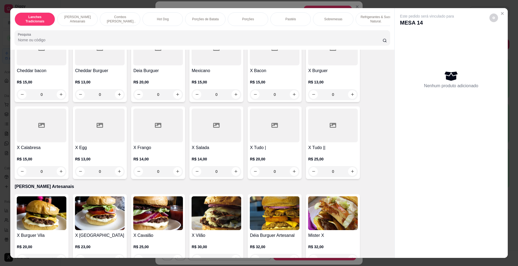
scroll to position [72, 0]
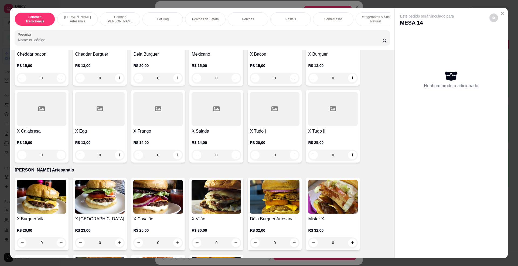
click at [147, 208] on img at bounding box center [158, 197] width 50 height 34
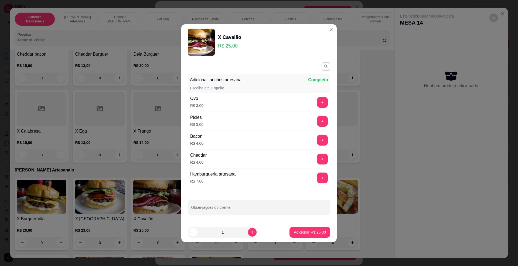
click at [313, 227] on footer "1 Adicionar R$ 25,00" at bounding box center [258, 231] width 155 height 19
click at [315, 231] on p "Adicionar R$ 25,00" at bounding box center [310, 231] width 31 height 5
type input "1"
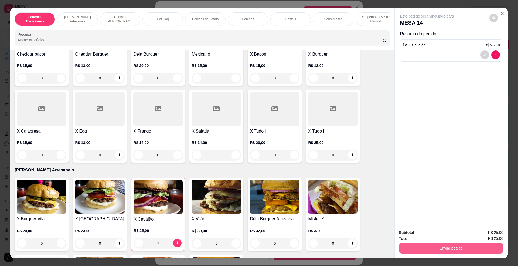
click at [419, 253] on button "Enviar pedido" at bounding box center [451, 248] width 104 height 11
click at [485, 232] on button "Enviar pedido" at bounding box center [489, 235] width 30 height 10
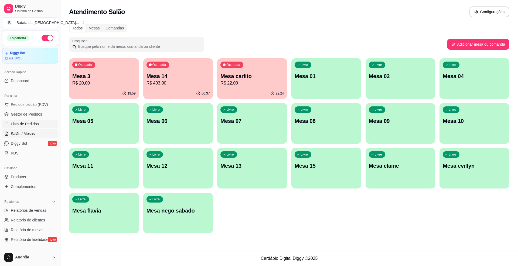
click at [50, 126] on link "Lista de Pedidos" at bounding box center [30, 124] width 56 height 9
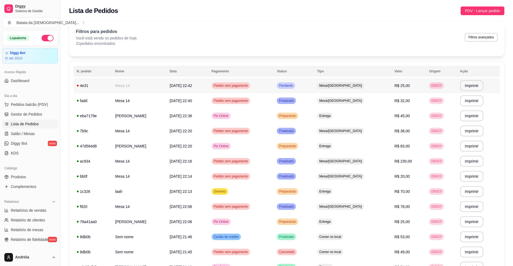
click at [394, 87] on span "R$ 25,00" at bounding box center [401, 85] width 15 height 4
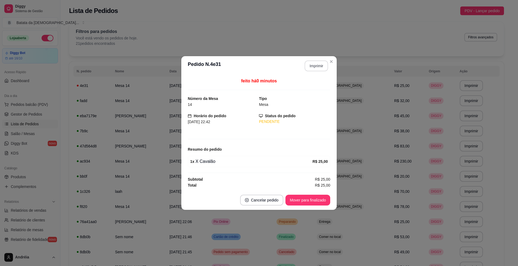
click at [318, 64] on button "Imprimir" at bounding box center [316, 65] width 23 height 11
click at [300, 195] on div "Mover para finalizado" at bounding box center [308, 200] width 45 height 11
click at [308, 201] on button "Mover para finalizado" at bounding box center [308, 200] width 45 height 11
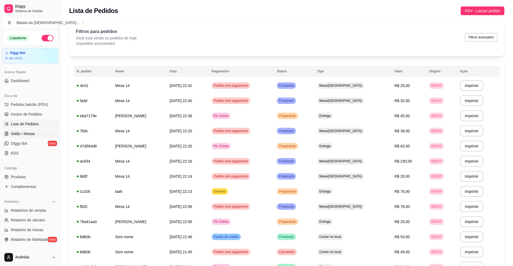
click at [33, 134] on span "Salão / Mesas" at bounding box center [23, 133] width 24 height 5
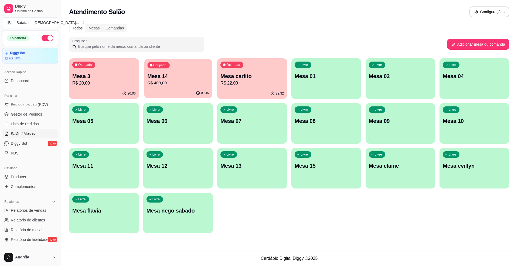
click at [159, 79] on p "Mesa 14" at bounding box center [178, 76] width 62 height 7
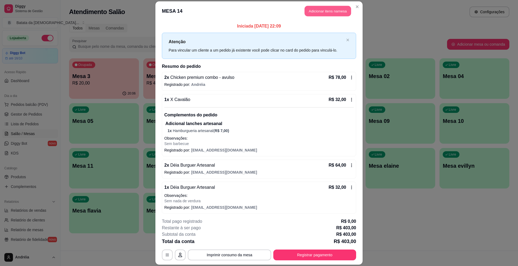
click at [335, 13] on button "Adicionar itens na mesa" at bounding box center [328, 11] width 46 height 11
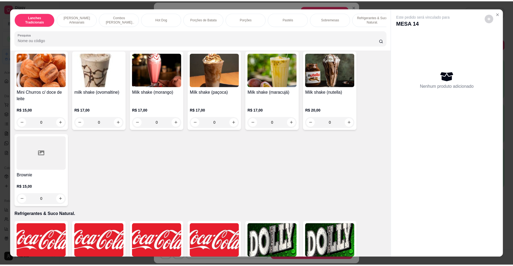
scroll to position [936, 0]
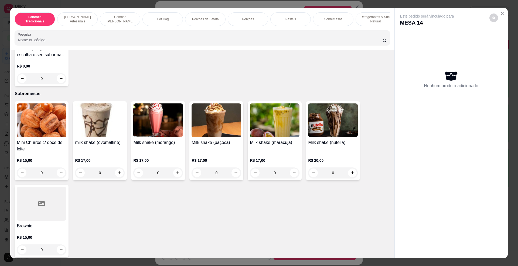
click at [329, 136] on img at bounding box center [333, 120] width 50 height 34
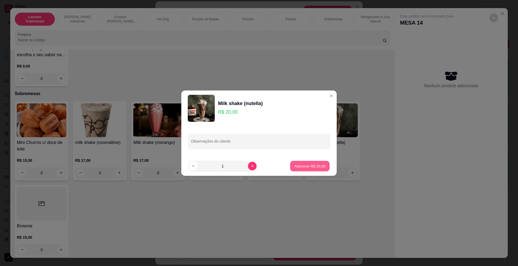
click at [309, 163] on p "Adicionar R$ 20,00" at bounding box center [310, 165] width 31 height 5
type input "1"
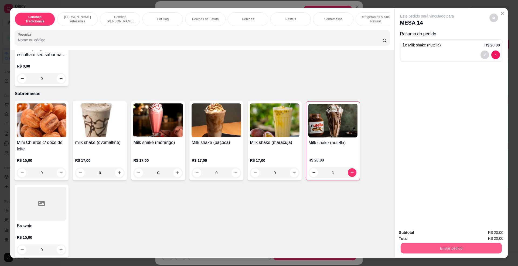
click at [448, 245] on button "Enviar pedido" at bounding box center [451, 248] width 101 height 11
click at [489, 237] on button "Enviar pedido" at bounding box center [489, 235] width 31 height 10
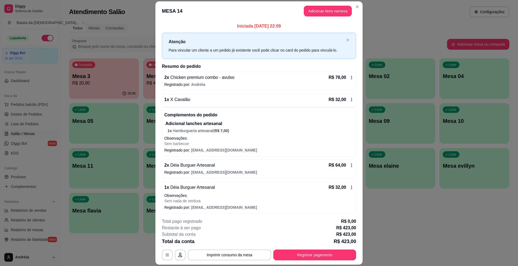
click at [353, 2] on header "MESA 14 Adicionar itens na mesa" at bounding box center [258, 10] width 207 height 19
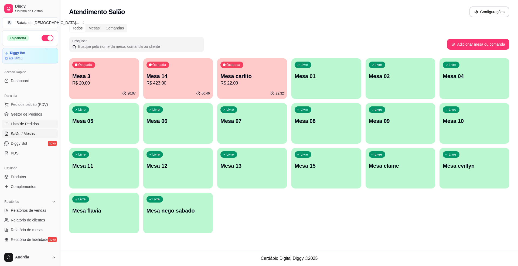
click at [29, 127] on link "Lista de Pedidos" at bounding box center [30, 124] width 56 height 9
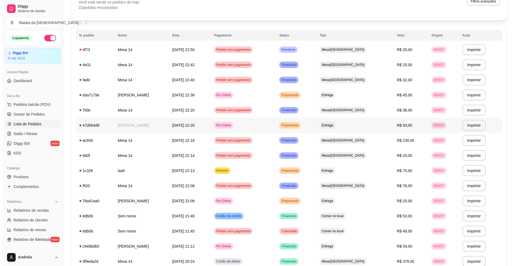
scroll to position [72, 0]
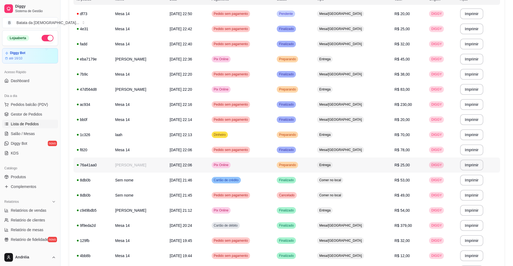
click at [337, 165] on td "Entrega" at bounding box center [352, 164] width 77 height 15
click at [314, 128] on td "Preparando" at bounding box center [293, 134] width 40 height 15
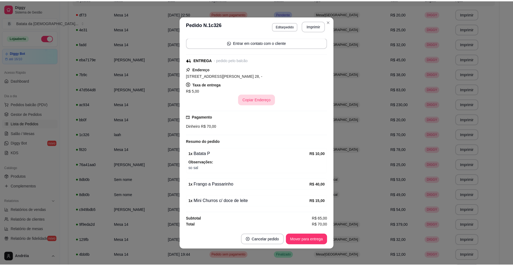
scroll to position [54, 0]
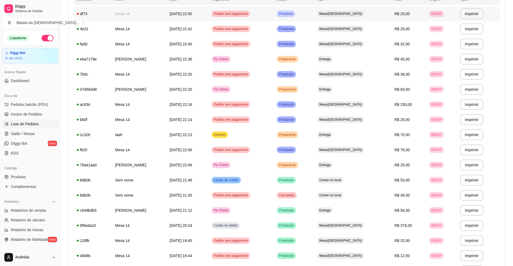
click at [349, 8] on td "Mesa/[GEOGRAPHIC_DATA]" at bounding box center [352, 13] width 77 height 15
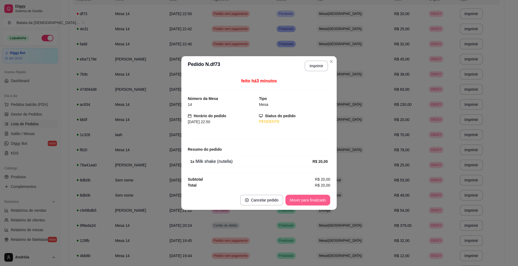
click at [309, 197] on button "Mover para finalizado" at bounding box center [308, 200] width 45 height 11
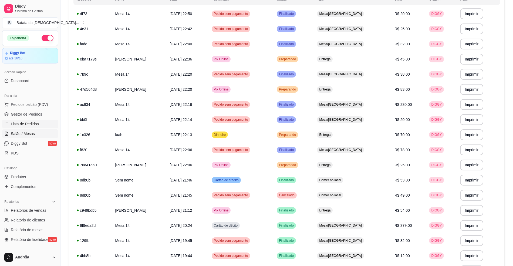
click at [38, 130] on link "Salão / Mesas" at bounding box center [30, 133] width 56 height 9
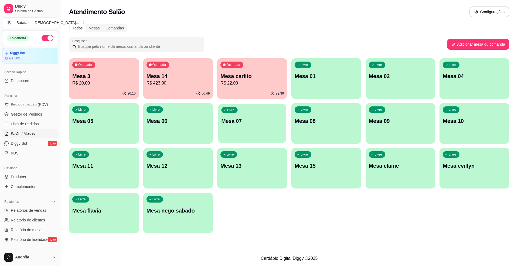
click at [220, 111] on div "Livre Mesa 07" at bounding box center [252, 120] width 68 height 33
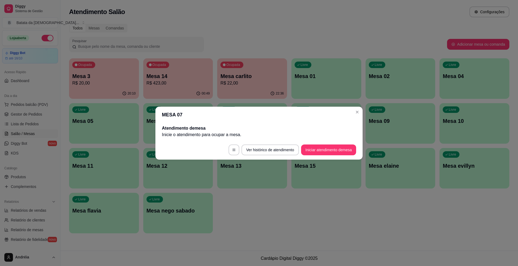
click at [310, 144] on footer "Ver histórico de atendimento Iniciar atendimento de mesa" at bounding box center [258, 149] width 207 height 19
click at [310, 145] on button "Iniciar atendimento de mesa" at bounding box center [328, 149] width 53 height 11
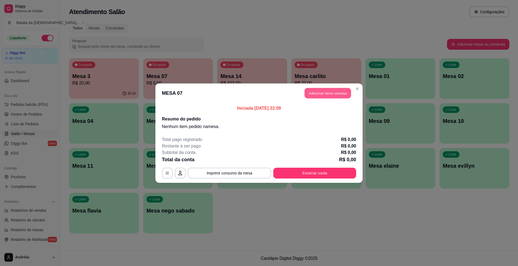
click at [337, 92] on button "Adicionar itens na mesa" at bounding box center [328, 93] width 46 height 11
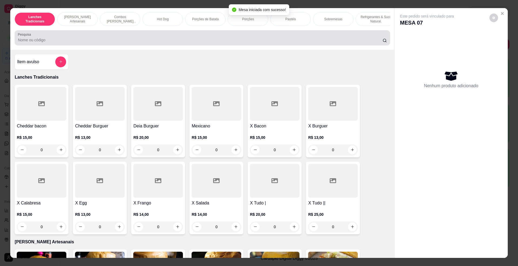
click at [229, 43] on input "Pesquisa" at bounding box center [200, 39] width 365 height 5
click at [119, 38] on div at bounding box center [202, 37] width 369 height 11
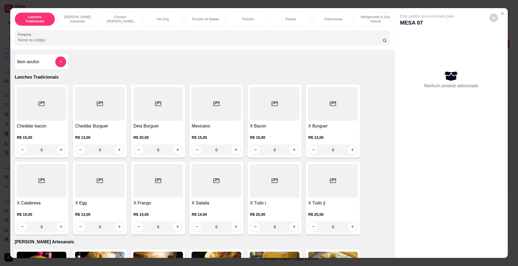
click at [90, 34] on div "Lanches Tradicionais Burguer's Artesanais Combos Burguer's Artesanais Hot Dog P…" at bounding box center [202, 29] width 384 height 42
click at [92, 42] on div at bounding box center [202, 37] width 369 height 11
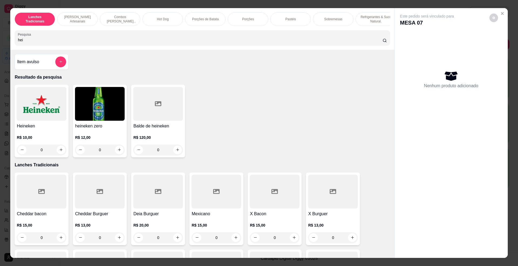
type input "hei"
click at [55, 129] on h4 "Heineken" at bounding box center [42, 126] width 50 height 6
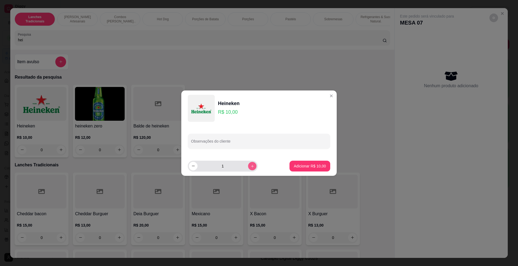
click at [251, 165] on button "increase-product-quantity" at bounding box center [252, 166] width 8 height 8
type input "2"
click at [328, 167] on footer "2 Adicionar R$ 20,00" at bounding box center [258, 165] width 155 height 19
click at [319, 168] on p "Adicionar R$ 20,00" at bounding box center [310, 165] width 32 height 5
type input "2"
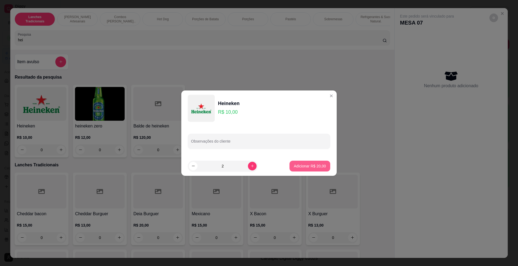
type input "2"
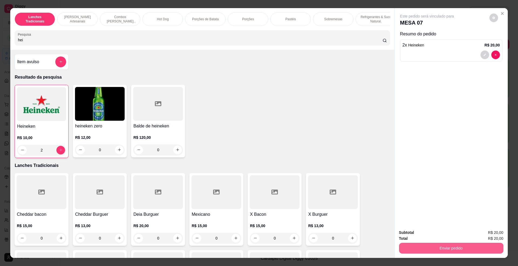
click at [477, 244] on button "Enviar pedido" at bounding box center [451, 248] width 104 height 11
click at [492, 236] on button "Enviar pedido" at bounding box center [489, 235] width 31 height 10
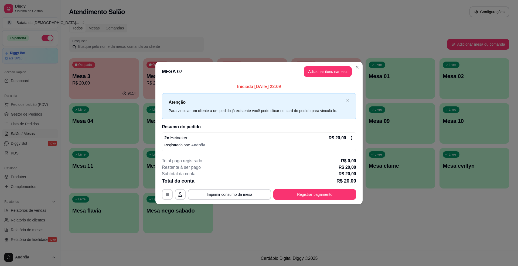
click at [362, 65] on header "MESA 07 Adicionar itens na mesa" at bounding box center [258, 71] width 207 height 19
click at [355, 71] on header "MESA 07 Adicionar itens na mesa" at bounding box center [258, 71] width 207 height 19
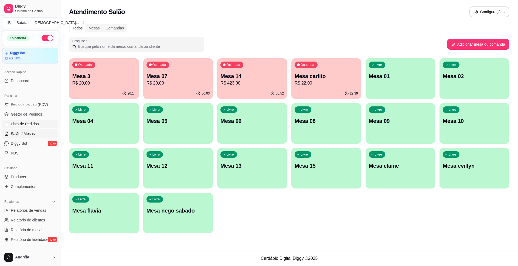
click at [22, 128] on link "Lista de Pedidos" at bounding box center [30, 124] width 56 height 9
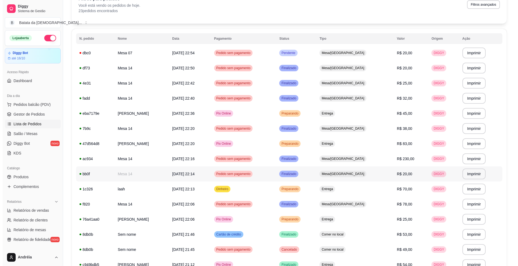
scroll to position [144, 0]
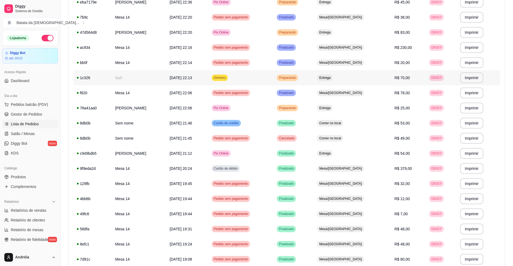
click at [267, 83] on td "Dinheiro" at bounding box center [240, 77] width 65 height 15
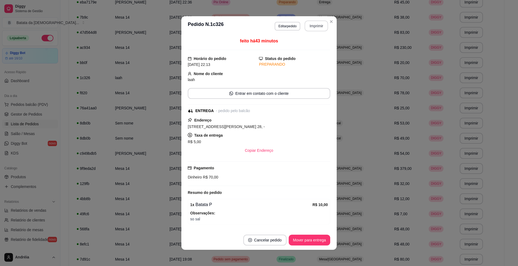
click at [313, 25] on button "Imprimir" at bounding box center [316, 26] width 23 height 11
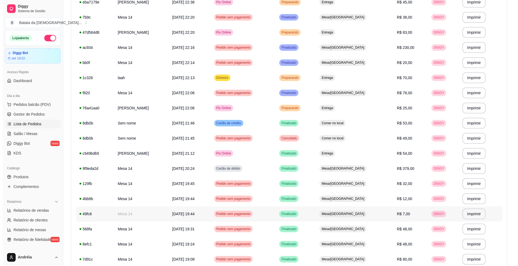
scroll to position [0, 0]
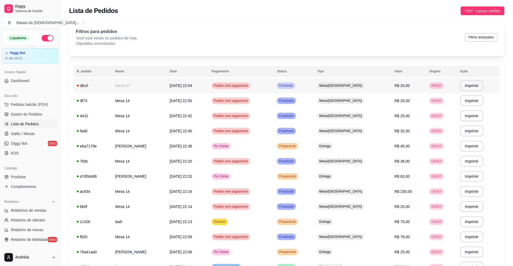
click at [270, 80] on td "Pedido sem pagamento" at bounding box center [240, 85] width 65 height 15
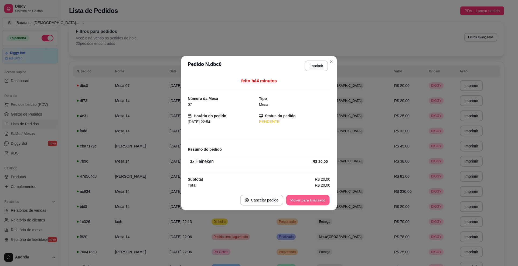
click at [312, 202] on button "Mover para finalizado" at bounding box center [307, 200] width 43 height 11
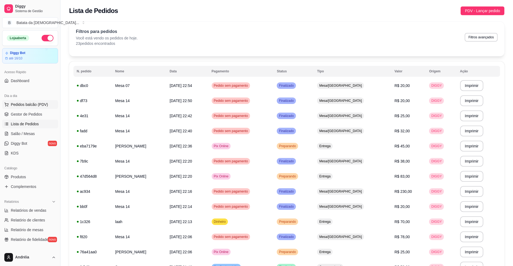
click at [32, 102] on span "Pedidos balcão (PDV)" at bounding box center [29, 104] width 37 height 5
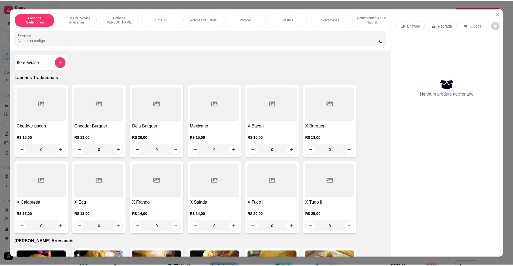
scroll to position [216, 0]
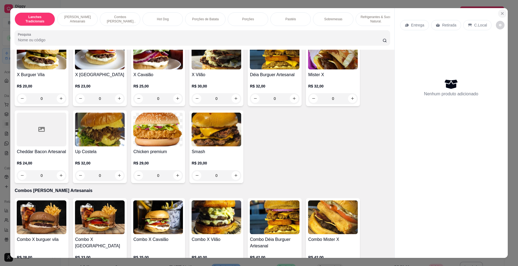
click at [501, 12] on icon "Close" at bounding box center [502, 13] width 4 height 4
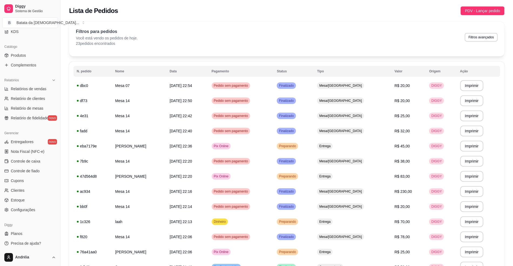
scroll to position [123, 0]
click at [45, 160] on link "Controle de caixa" at bounding box center [30, 160] width 56 height 9
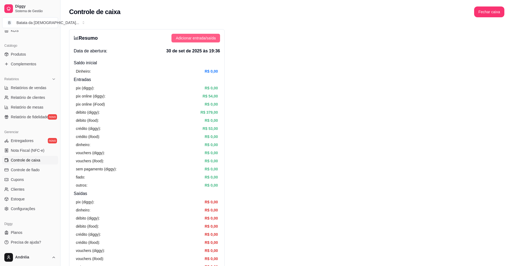
click at [198, 42] on button "Adicionar entrada/saída" at bounding box center [195, 38] width 49 height 9
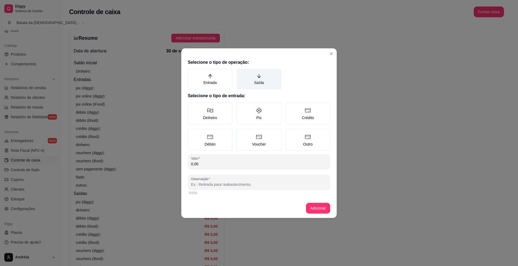
click at [263, 81] on label "Saída" at bounding box center [259, 79] width 45 height 21
click at [241, 73] on button "Saída" at bounding box center [238, 71] width 4 height 4
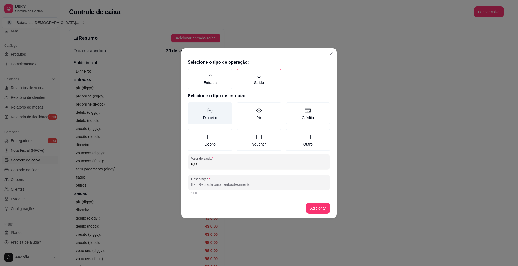
drag, startPoint x: 207, startPoint y: 126, endPoint x: 213, endPoint y: 123, distance: 6.8
click at [210, 125] on div "Dinheiro Pix Crédito Débito Voucher Outro" at bounding box center [259, 126] width 143 height 49
click at [213, 110] on icon at bounding box center [210, 110] width 6 height 6
click at [192, 106] on button "Dinheiro" at bounding box center [190, 104] width 4 height 4
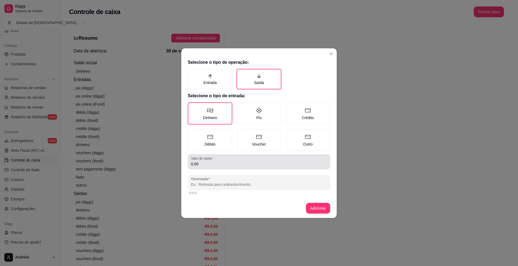
click at [219, 160] on div "0,00" at bounding box center [259, 161] width 136 height 11
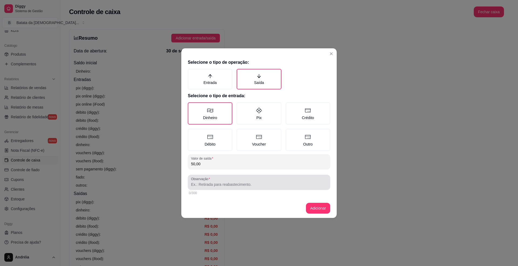
type input "50,00"
drag, startPoint x: 223, startPoint y: 178, endPoint x: 225, endPoint y: 180, distance: 2.9
click at [223, 179] on div at bounding box center [259, 182] width 136 height 11
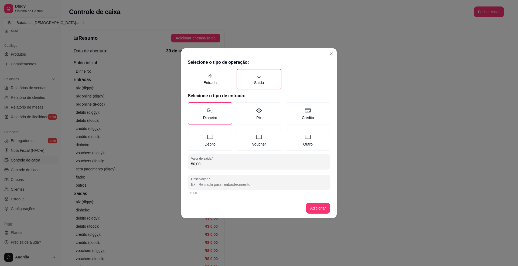
click at [212, 180] on div at bounding box center [259, 182] width 136 height 11
click at [215, 185] on input "Observação" at bounding box center [259, 184] width 136 height 5
click at [223, 185] on input "Observação" at bounding box center [259, 184] width 136 height 5
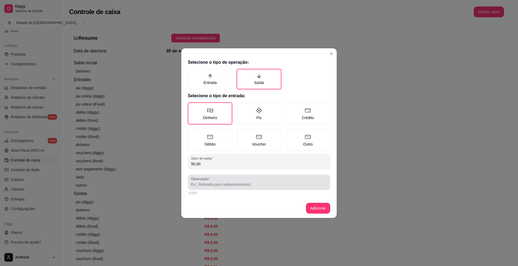
click at [248, 181] on div at bounding box center [259, 182] width 136 height 11
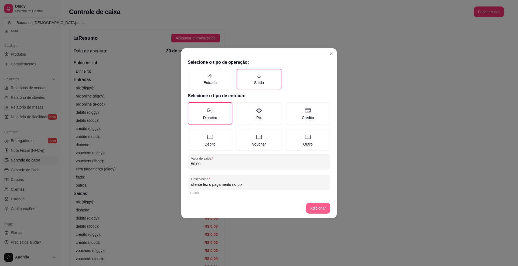
type input "cliente fez o pagamento no pix"
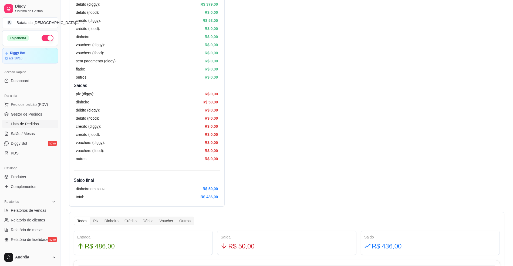
click at [24, 123] on span "Lista de Pedidos" at bounding box center [25, 123] width 28 height 5
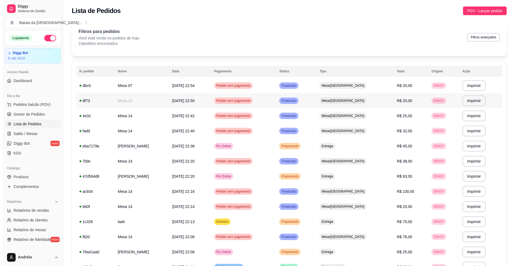
scroll to position [144, 0]
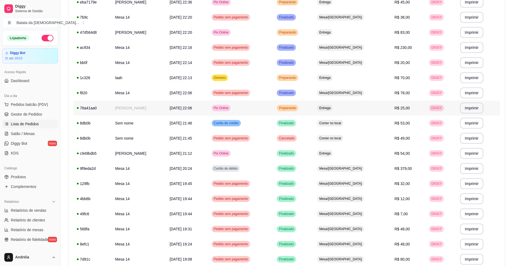
click at [314, 105] on td "Preparando" at bounding box center [293, 107] width 40 height 15
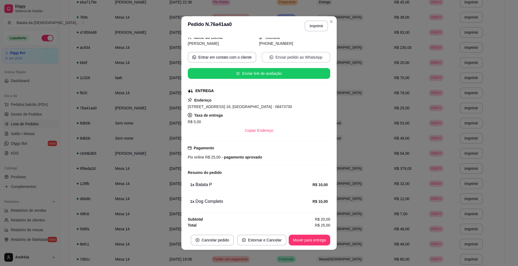
scroll to position [39, 0]
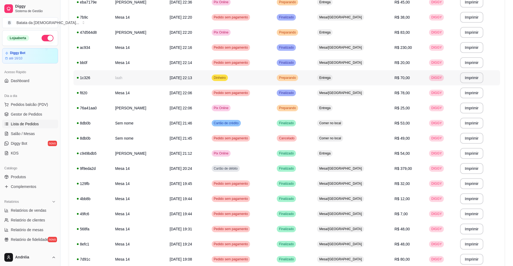
click at [314, 83] on td "Preparando" at bounding box center [293, 77] width 40 height 15
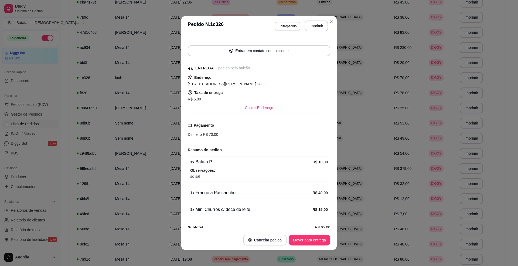
scroll to position [54, 0]
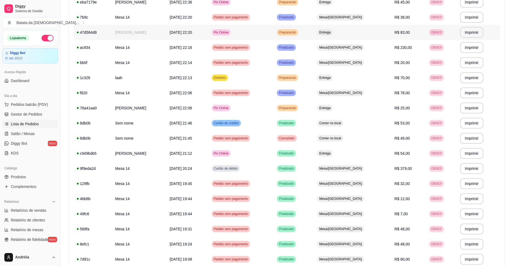
click at [314, 31] on td "Preparando" at bounding box center [293, 32] width 40 height 15
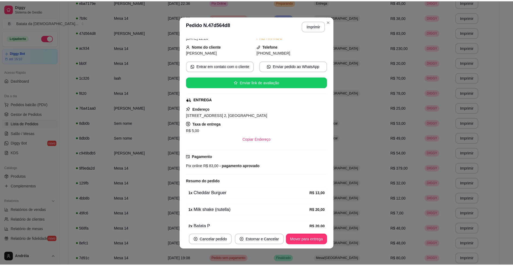
scroll to position [0, 0]
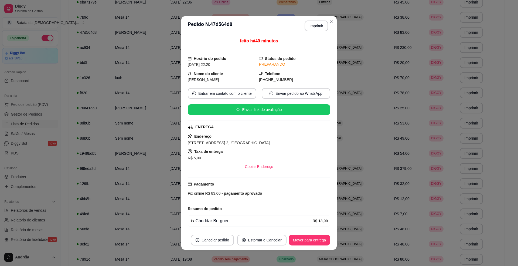
click at [285, 78] on div "(11) 9 6644-8154" at bounding box center [294, 80] width 71 height 6
drag, startPoint x: 285, startPoint y: 78, endPoint x: 271, endPoint y: 81, distance: 14.1
click at [283, 79] on div "(11) 9 6644-8154" at bounding box center [294, 80] width 71 height 6
click at [263, 82] on span "(11) 9 6644-8154" at bounding box center [276, 79] width 34 height 4
drag, startPoint x: 261, startPoint y: 80, endPoint x: 285, endPoint y: 79, distance: 23.8
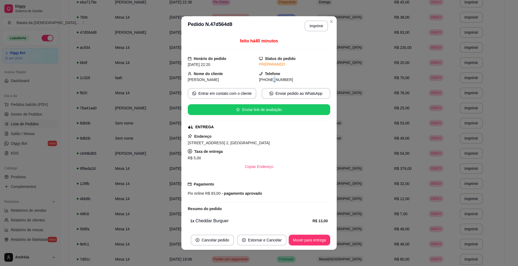
click at [285, 79] on div "(11) 9 6644-8154" at bounding box center [294, 80] width 71 height 6
copy span "9 6644-8154"
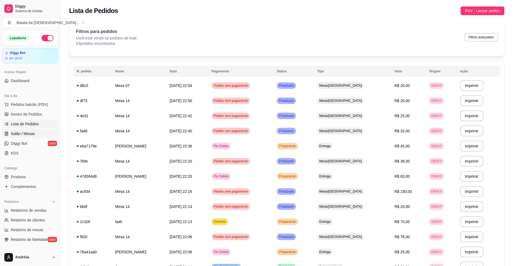
click at [29, 132] on span "Salão / Mesas" at bounding box center [23, 133] width 24 height 5
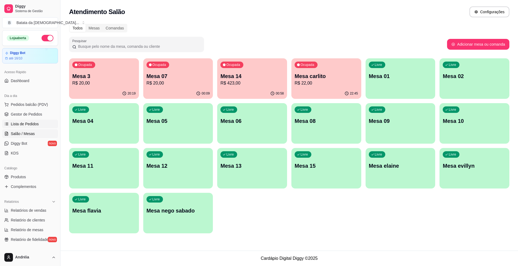
click at [25, 120] on link "Lista de Pedidos" at bounding box center [30, 124] width 56 height 9
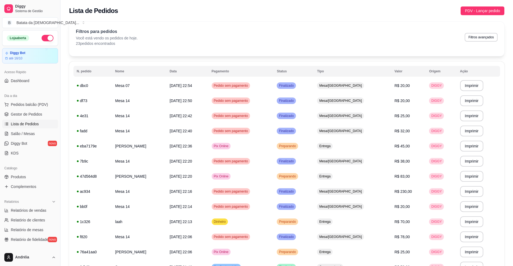
click at [39, 99] on div "Dia a dia" at bounding box center [30, 96] width 56 height 9
click at [26, 136] on span "Salão / Mesas" at bounding box center [23, 133] width 24 height 5
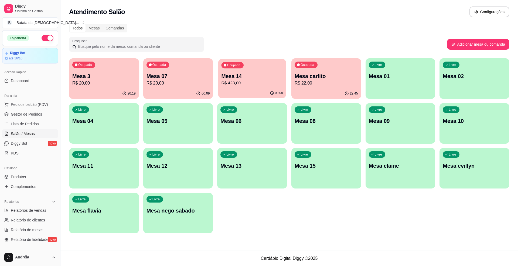
click at [240, 79] on p "Mesa 14" at bounding box center [253, 76] width 62 height 7
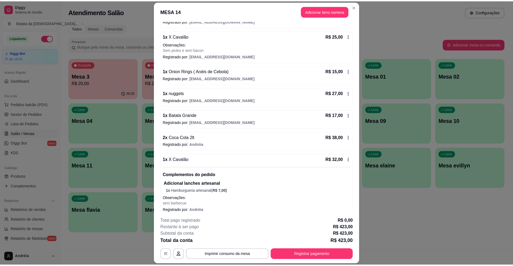
scroll to position [371, 0]
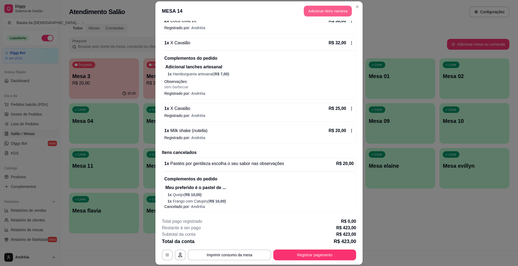
click at [328, 13] on button "Adicionar itens na mesa" at bounding box center [328, 11] width 48 height 11
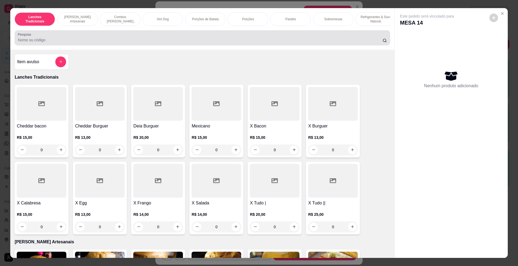
click at [143, 43] on input "Pesquisa" at bounding box center [200, 39] width 365 height 5
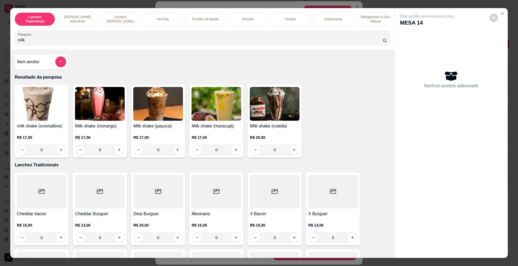
type input "milk"
click at [302, 120] on div "milk shake (ovomaltine) R$ 17,00 0 Milk shake (morango) R$ 17,00 0 Milk shake (…" at bounding box center [202, 121] width 375 height 73
click at [287, 121] on img at bounding box center [275, 104] width 50 height 34
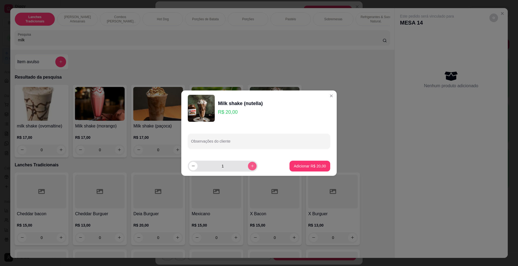
click at [251, 165] on icon "increase-product-quantity" at bounding box center [253, 166] width 4 height 4
type input "2"
click at [312, 164] on p "Adicionar R$ 40,00" at bounding box center [310, 165] width 32 height 5
type input "2"
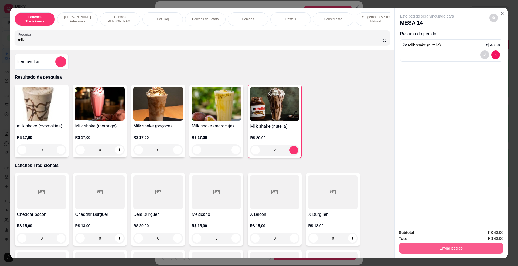
click at [470, 252] on button "Enviar pedido" at bounding box center [451, 248] width 104 height 11
click at [498, 231] on button "Enviar pedido" at bounding box center [489, 235] width 31 height 10
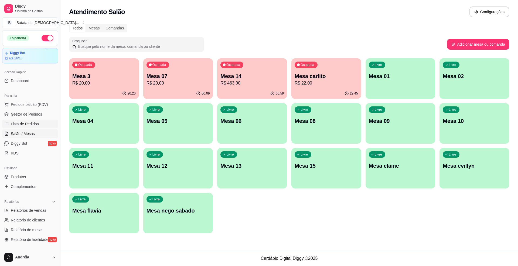
click at [24, 124] on span "Lista de Pedidos" at bounding box center [25, 123] width 28 height 5
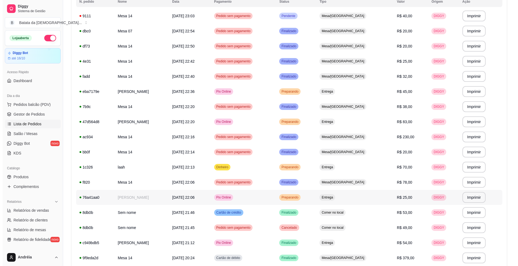
scroll to position [72, 0]
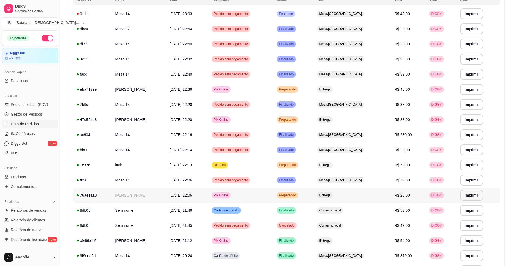
click at [314, 199] on td "Preparando" at bounding box center [293, 195] width 40 height 15
click at [337, 117] on td "Entrega" at bounding box center [352, 119] width 77 height 15
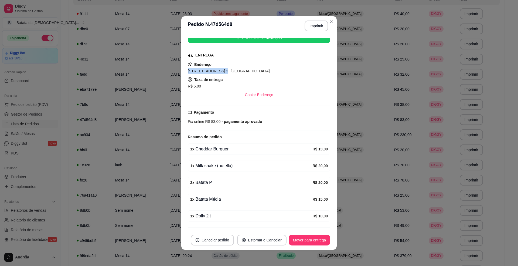
drag, startPoint x: 218, startPoint y: 70, endPoint x: 176, endPoint y: 69, distance: 41.9
click at [176, 69] on div "**********" at bounding box center [259, 133] width 518 height 266
copy span "Rua das margaridas"
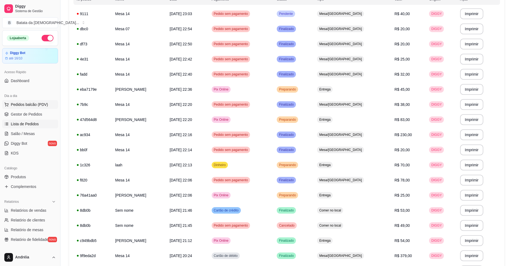
click at [36, 106] on span "Pedidos balcão (PDV)" at bounding box center [29, 104] width 37 height 5
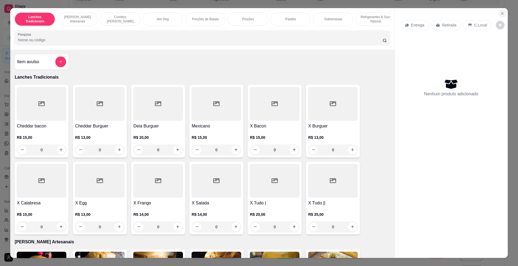
click at [500, 11] on button "Close" at bounding box center [502, 13] width 9 height 9
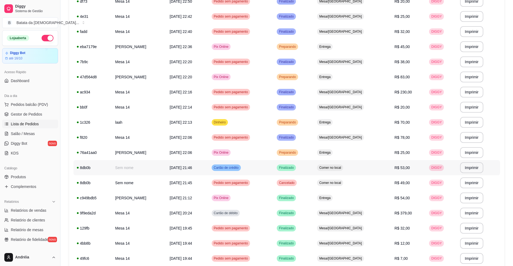
scroll to position [108, 0]
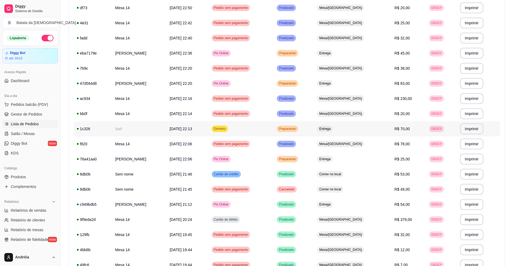
click at [299, 121] on td "Preparando" at bounding box center [293, 128] width 40 height 15
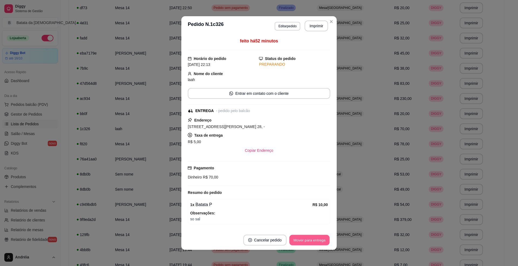
click at [295, 240] on button "Mover para entrega" at bounding box center [309, 240] width 40 height 11
click at [303, 242] on button "Mover para finalizado" at bounding box center [308, 240] width 45 height 11
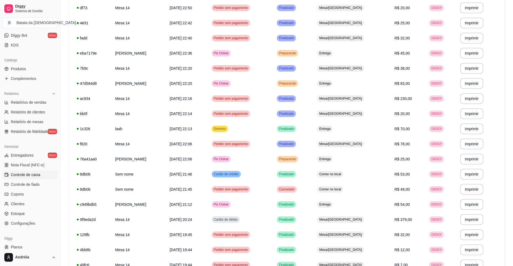
click at [35, 177] on span "Controle de caixa" at bounding box center [25, 174] width 29 height 5
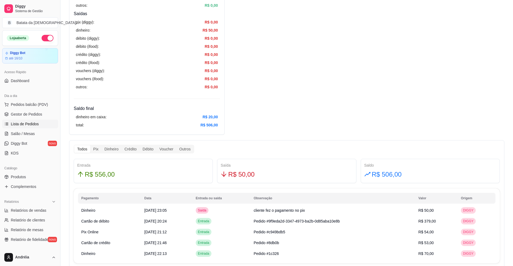
click at [19, 127] on span "Lista de Pedidos" at bounding box center [25, 123] width 28 height 5
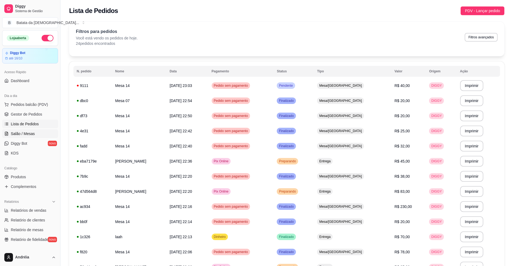
click at [36, 131] on link "Salão / Mesas" at bounding box center [30, 133] width 56 height 9
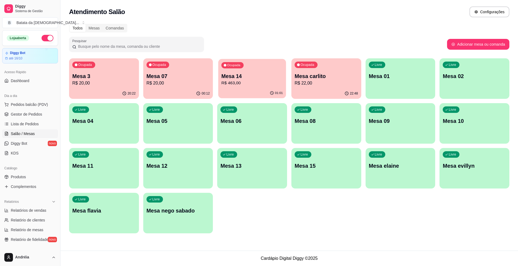
click at [229, 85] on p "R$ 463,00" at bounding box center [253, 83] width 62 height 6
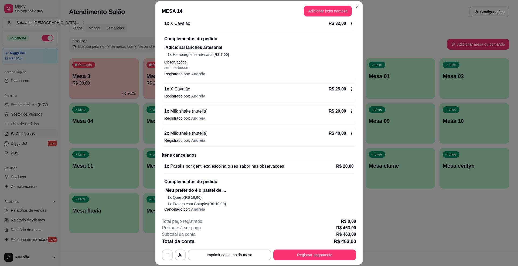
scroll to position [393, 0]
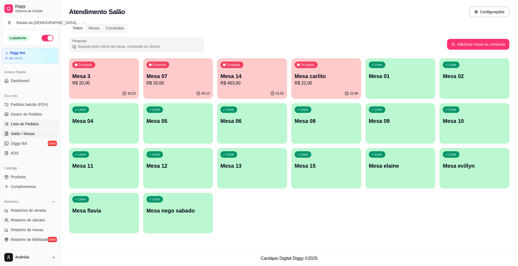
click at [23, 127] on link "Lista de Pedidos" at bounding box center [30, 124] width 56 height 9
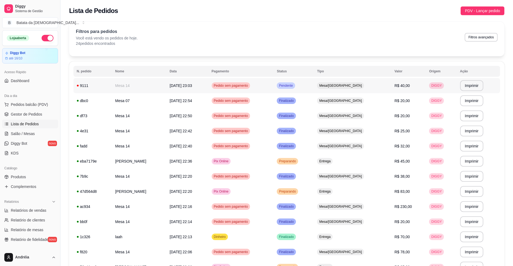
click at [377, 82] on td "Mesa/[GEOGRAPHIC_DATA]" at bounding box center [352, 85] width 77 height 15
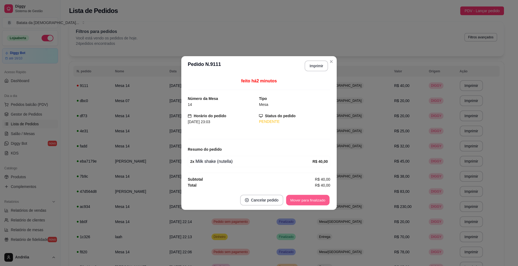
click at [322, 199] on button "Mover para finalizado" at bounding box center [307, 200] width 43 height 11
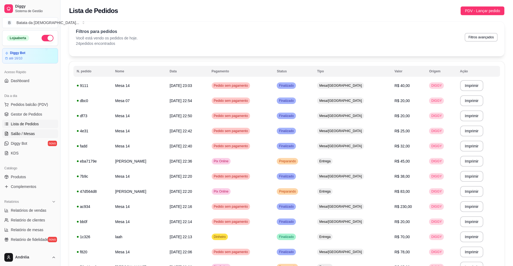
click at [16, 136] on span "Salão / Mesas" at bounding box center [23, 133] width 24 height 5
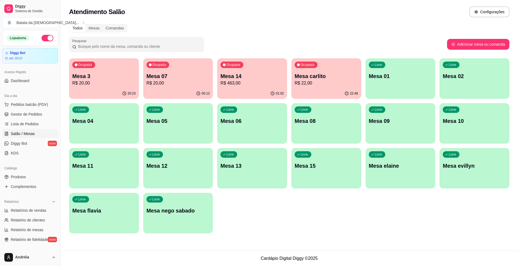
click at [188, 87] on div "Ocupada Mesa 07 R$ 20,00" at bounding box center [178, 73] width 70 height 30
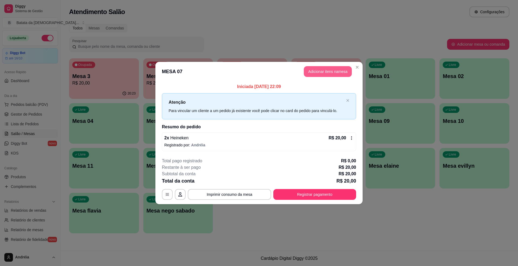
click at [330, 72] on button "Adicionar itens na mesa" at bounding box center [328, 71] width 48 height 11
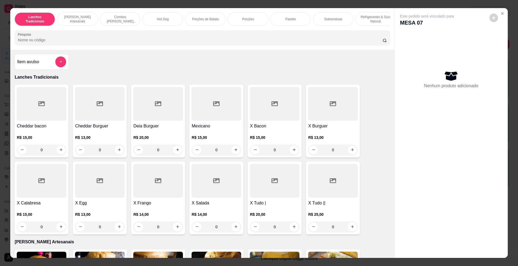
click at [496, 9] on div "Este pedido será vinculado para MESA 07 Nenhum produto adicionado" at bounding box center [451, 128] width 113 height 241
click at [502, 13] on icon "Close" at bounding box center [503, 13] width 2 height 2
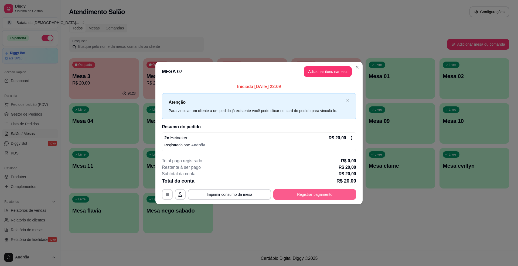
click at [321, 192] on button "Registrar pagamento" at bounding box center [314, 194] width 83 height 11
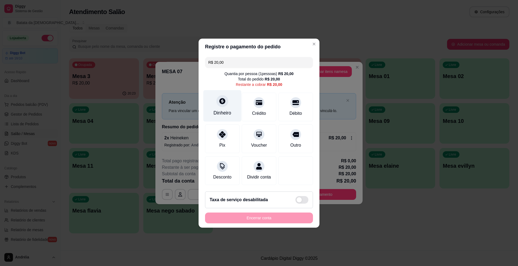
click at [223, 101] on div at bounding box center [222, 101] width 12 height 12
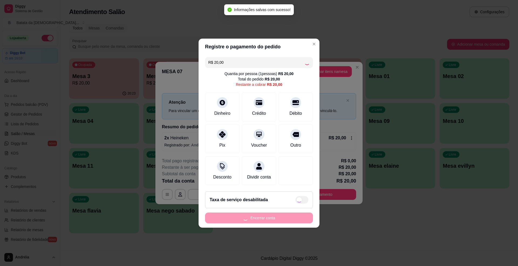
type input "R$ 0,00"
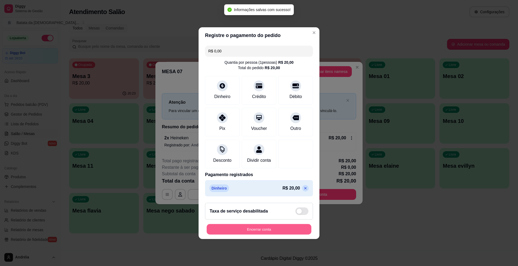
click at [270, 232] on button "Encerrar conta" at bounding box center [259, 229] width 105 height 11
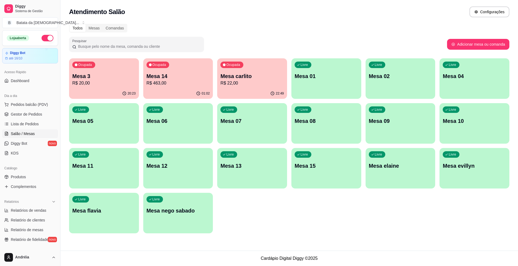
click at [89, 60] on div "Ocupada Mesa 3 R$ 20,00" at bounding box center [104, 73] width 70 height 30
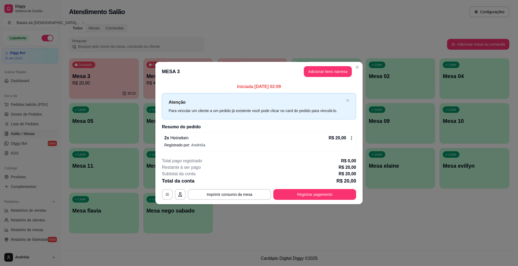
click at [346, 143] on p "Registrado por: Andréia" at bounding box center [259, 144] width 190 height 5
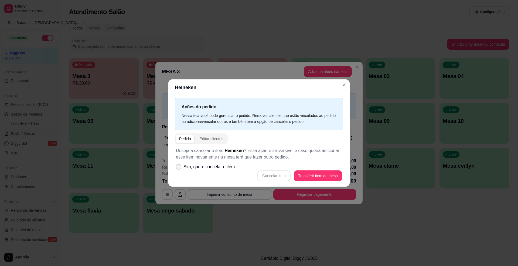
click at [226, 165] on span "Sim, quero cancelar o item." at bounding box center [210, 167] width 53 height 6
click at [179, 168] on input "Sim, quero cancelar o item." at bounding box center [178, 170] width 4 height 4
checkbox input "true"
click at [273, 175] on button "Cancelar item" at bounding box center [274, 175] width 32 height 11
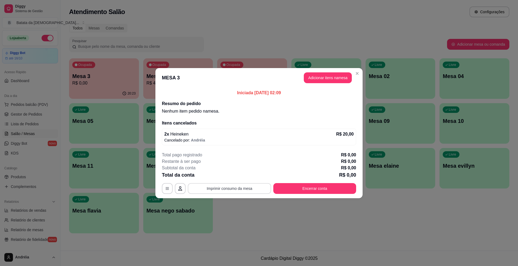
click at [241, 188] on button "Imprimir consumo da mesa" at bounding box center [229, 188] width 83 height 11
click at [329, 179] on div "Total pago registrado R$ 0,00 Restante à ser pago R$ 0,00 Subtotal da conta R$ …" at bounding box center [259, 173] width 194 height 42
click at [333, 186] on button "Encerrar conta" at bounding box center [315, 188] width 80 height 11
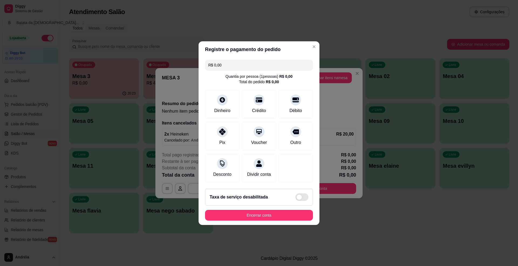
click at [286, 209] on footer "Taxa de serviço desabilitada Encerrar conta" at bounding box center [259, 204] width 121 height 40
click at [292, 215] on button "Encerrar conta" at bounding box center [259, 215] width 105 height 11
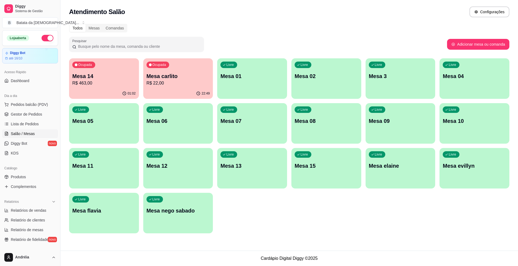
click at [135, 73] on p "Mesa 14" at bounding box center [103, 76] width 63 height 8
click at [37, 123] on span "Lista de Pedidos" at bounding box center [25, 123] width 28 height 5
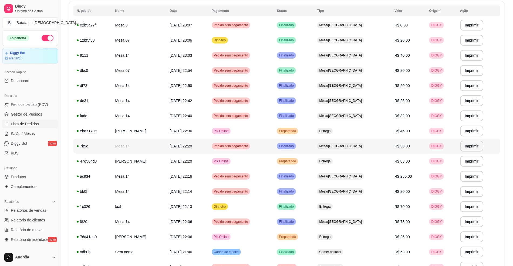
scroll to position [72, 0]
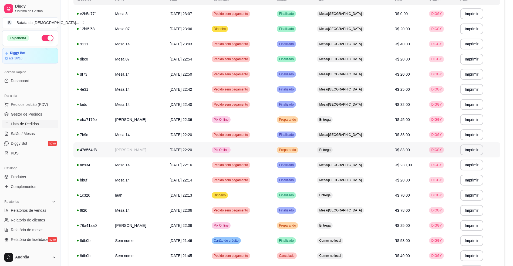
click at [297, 148] on span "Preparando" at bounding box center [287, 150] width 19 height 4
click at [340, 114] on td "Entrega" at bounding box center [352, 119] width 77 height 15
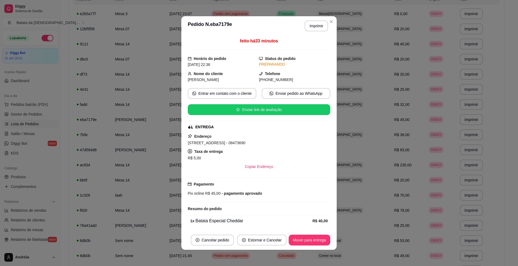
click at [316, 238] on button "Mover para entrega" at bounding box center [310, 240] width 42 height 11
click at [319, 241] on button "Mover para finalizado" at bounding box center [308, 240] width 45 height 11
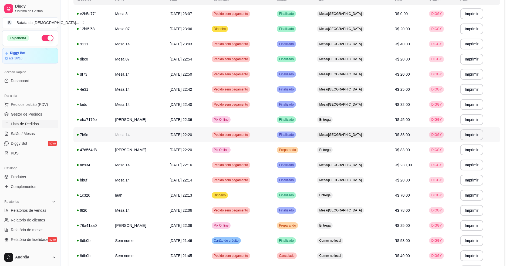
scroll to position [180, 0]
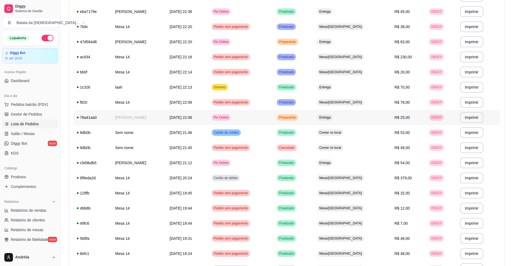
click at [309, 112] on td "Preparando" at bounding box center [293, 117] width 40 height 15
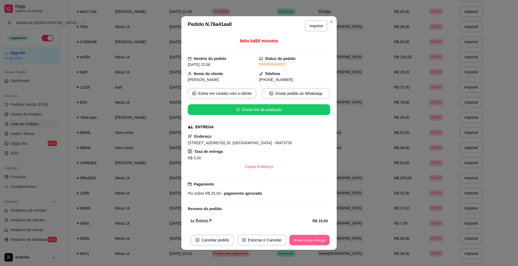
click at [293, 237] on button "Mover para entrega" at bounding box center [309, 240] width 40 height 11
click at [296, 236] on button "Mover para finalizado" at bounding box center [307, 240] width 43 height 11
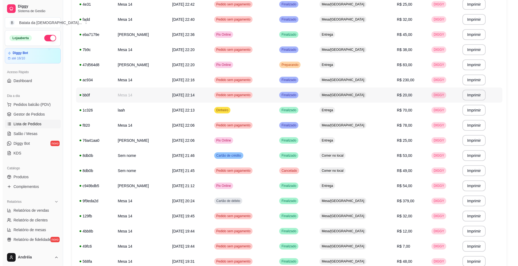
scroll to position [144, 0]
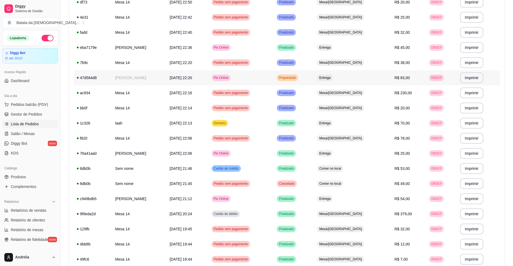
click at [336, 77] on td "Entrega" at bounding box center [352, 77] width 77 height 15
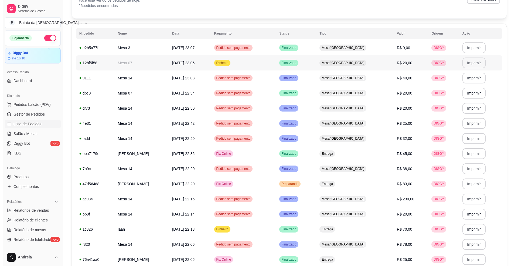
scroll to position [0, 0]
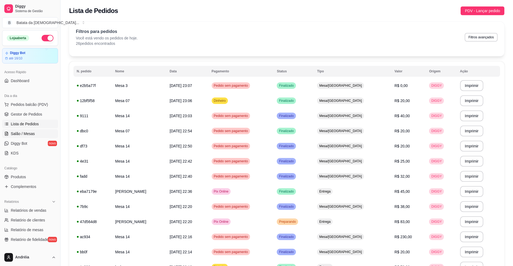
click at [37, 135] on link "Salão / Mesas" at bounding box center [30, 133] width 56 height 9
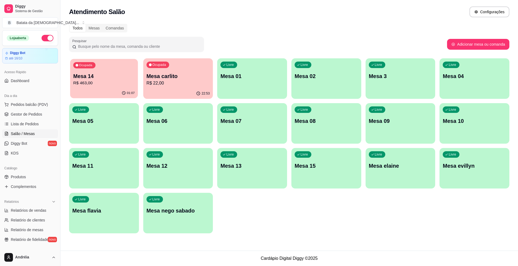
click at [105, 86] on p "R$ 463,00" at bounding box center [104, 83] width 62 height 6
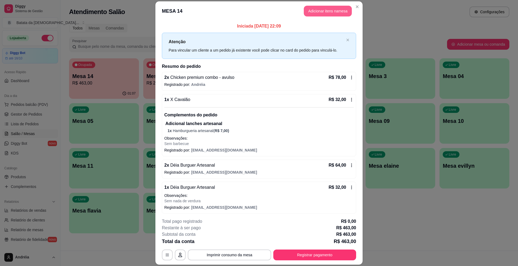
click at [340, 7] on button "Adicionar itens na mesa" at bounding box center [328, 11] width 48 height 11
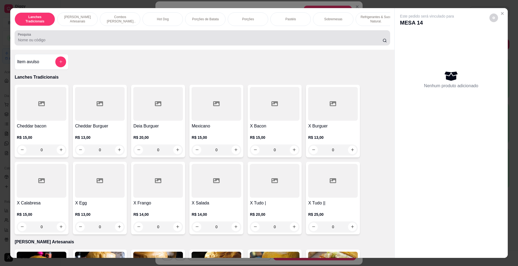
click at [150, 43] on input "Pesquisa" at bounding box center [200, 39] width 365 height 5
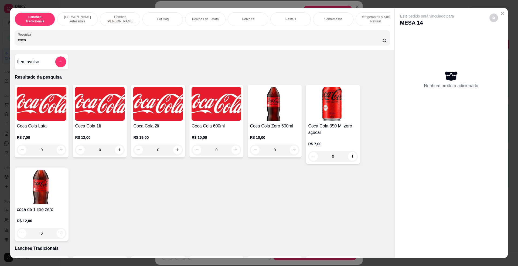
type input "coca"
click at [160, 117] on img at bounding box center [158, 104] width 50 height 34
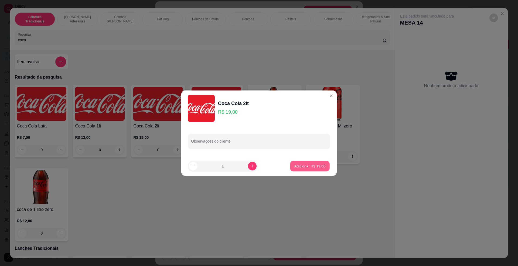
click at [318, 169] on button "Adicionar R$ 19,00" at bounding box center [310, 166] width 40 height 11
type input "1"
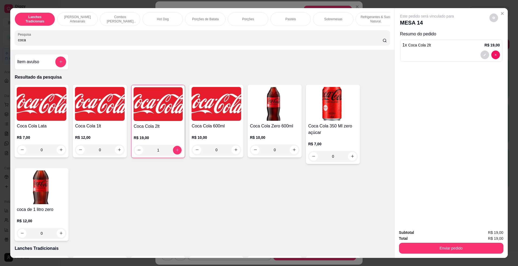
click at [447, 241] on div "Total R$ 19,00" at bounding box center [451, 238] width 104 height 6
click at [460, 251] on button "Enviar pedido" at bounding box center [451, 248] width 101 height 11
click at [490, 230] on button "Enviar pedido" at bounding box center [489, 235] width 30 height 10
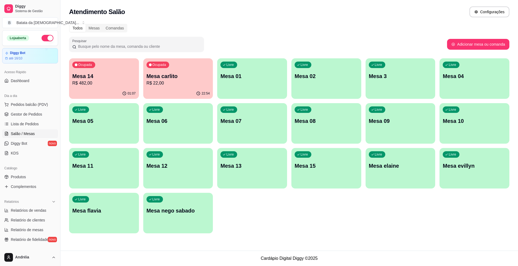
click at [102, 90] on div "01:07" at bounding box center [104, 93] width 70 height 11
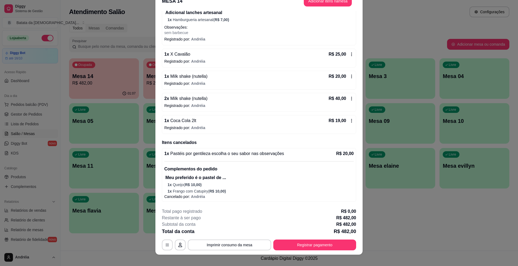
scroll to position [16, 0]
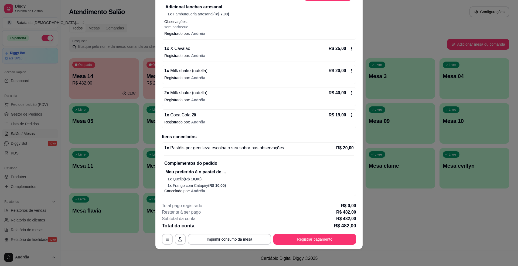
click at [351, 70] on icon at bounding box center [351, 71] width 1 height 4
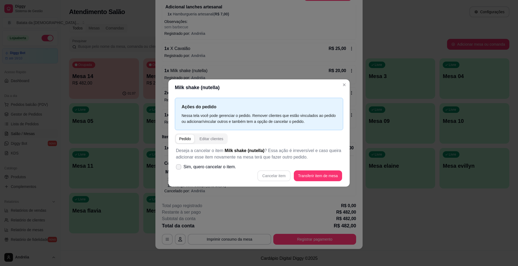
click at [219, 167] on span "Sim, quero cancelar o item." at bounding box center [210, 167] width 53 height 6
click at [179, 168] on input "Sim, quero cancelar o item." at bounding box center [178, 170] width 4 height 4
checkbox input "true"
click at [275, 174] on button "Cancelar item" at bounding box center [274, 175] width 32 height 11
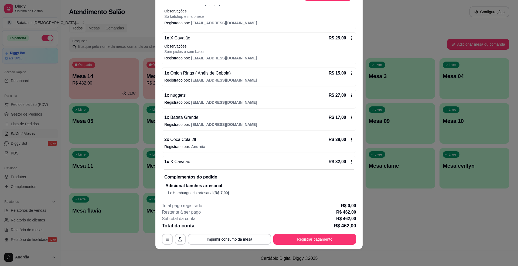
scroll to position [234, 0]
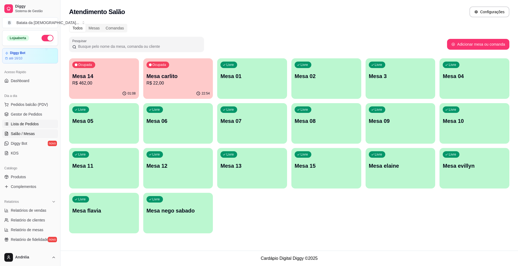
click at [36, 122] on span "Lista de Pedidos" at bounding box center [25, 123] width 28 height 5
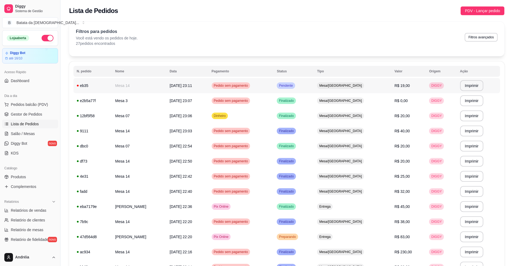
click at [274, 83] on td "Pedido sem pagamento" at bounding box center [240, 85] width 65 height 15
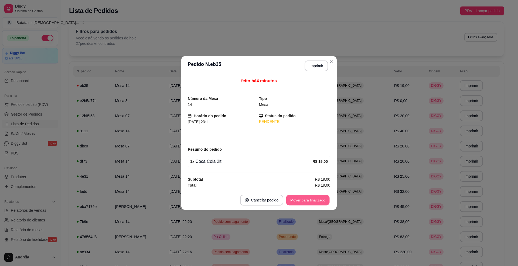
click at [302, 196] on button "Mover para finalizado" at bounding box center [307, 200] width 43 height 11
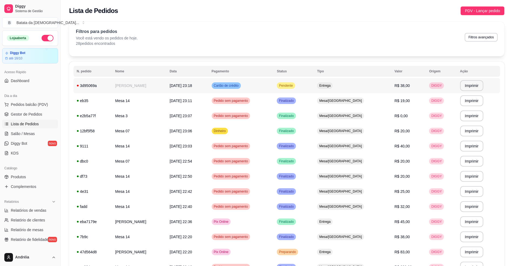
click at [240, 86] on span "Cartão de crédito" at bounding box center [226, 85] width 27 height 4
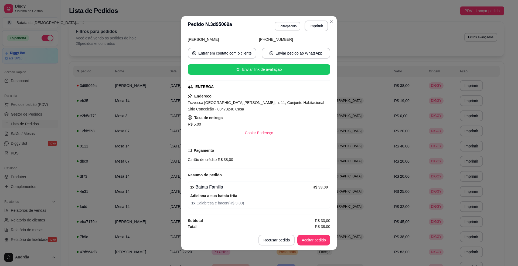
scroll to position [45, 0]
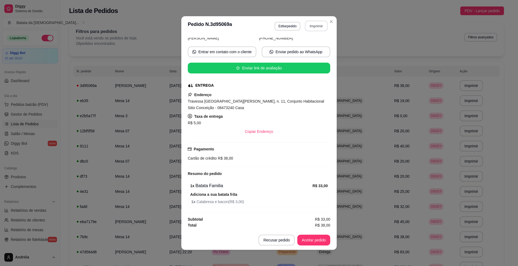
click at [319, 27] on button "Imprimir" at bounding box center [316, 26] width 23 height 11
click at [318, 240] on button "Aceitar pedido" at bounding box center [314, 240] width 32 height 11
click at [316, 240] on button "Mover para preparo" at bounding box center [310, 240] width 42 height 11
click at [321, 22] on button "Imprimir" at bounding box center [316, 26] width 23 height 11
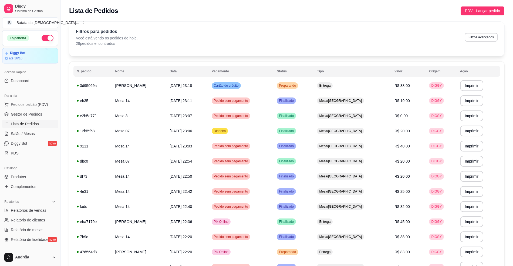
click at [314, 75] on th "Status" at bounding box center [293, 71] width 40 height 11
click at [333, 85] on div "Entrega" at bounding box center [325, 85] width 16 height 6
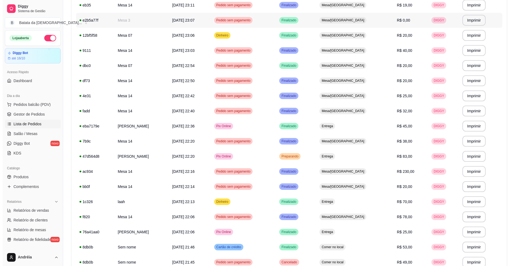
scroll to position [108, 0]
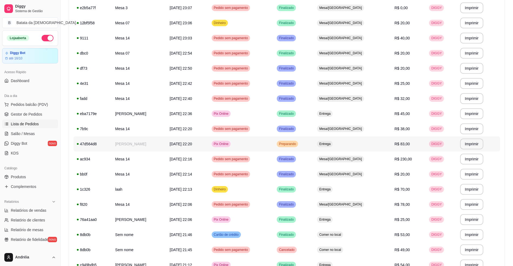
click at [314, 143] on td "Preparando" at bounding box center [293, 143] width 40 height 15
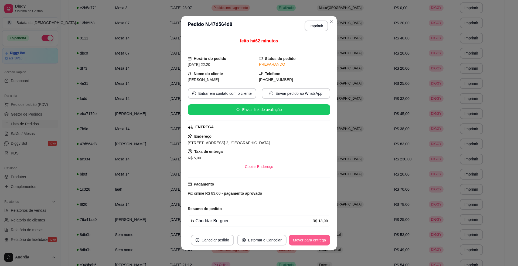
click at [313, 241] on button "Mover para entrega" at bounding box center [310, 240] width 42 height 11
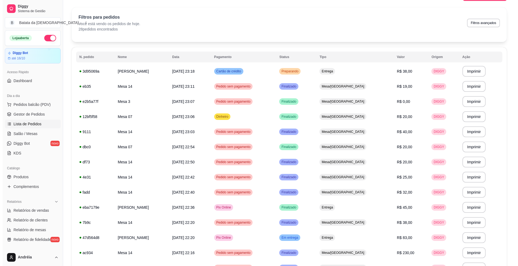
scroll to position [0, 0]
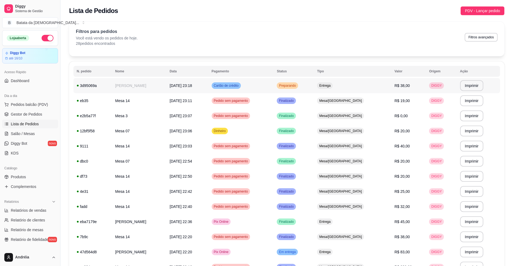
click at [297, 84] on span "Preparando" at bounding box center [287, 85] width 19 height 4
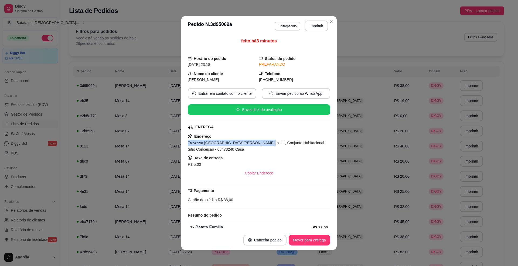
drag, startPoint x: 253, startPoint y: 143, endPoint x: 178, endPoint y: 142, distance: 74.5
click at [178, 142] on div "**********" at bounding box center [259, 133] width 518 height 266
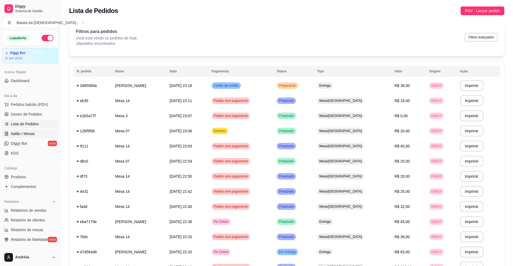
click at [18, 133] on span "Salão / Mesas" at bounding box center [23, 133] width 24 height 5
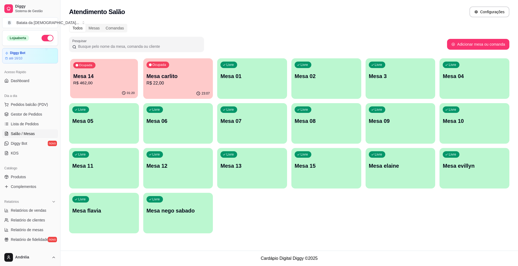
click at [112, 91] on div "01:20" at bounding box center [104, 93] width 68 height 10
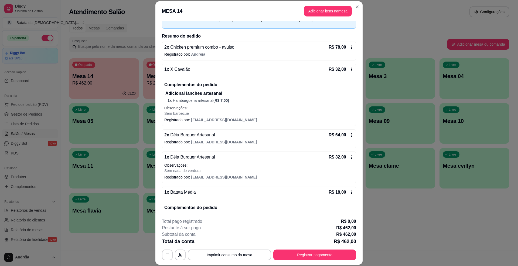
scroll to position [72, 0]
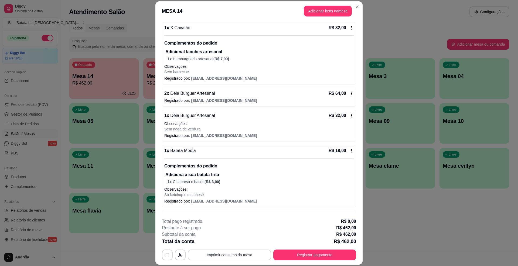
click at [222, 251] on button "Imprimir consumo da mesa" at bounding box center [229, 254] width 83 height 11
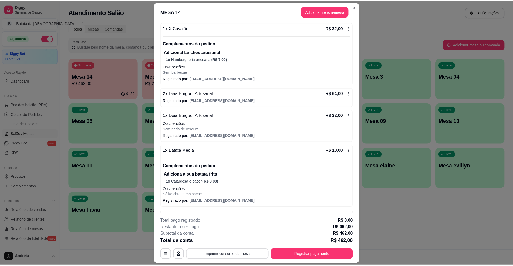
scroll to position [0, 0]
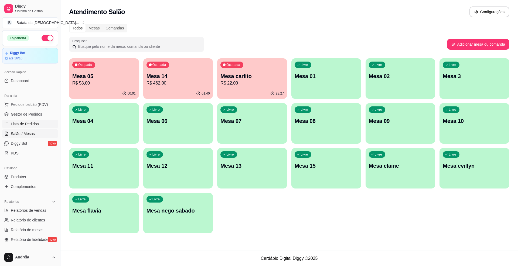
click at [22, 126] on span "Lista de Pedidos" at bounding box center [25, 123] width 28 height 5
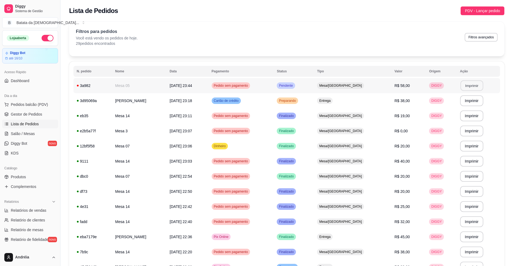
click at [469, 88] on button "Imprimir" at bounding box center [471, 85] width 23 height 11
click at [24, 133] on span "Salão / Mesas" at bounding box center [23, 133] width 24 height 5
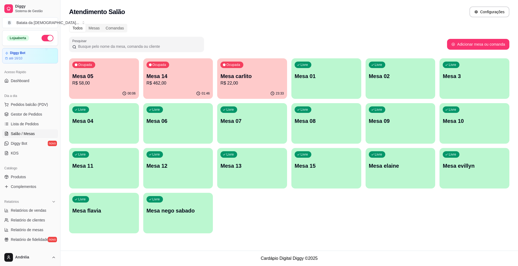
click at [130, 90] on div "00:06" at bounding box center [104, 93] width 70 height 11
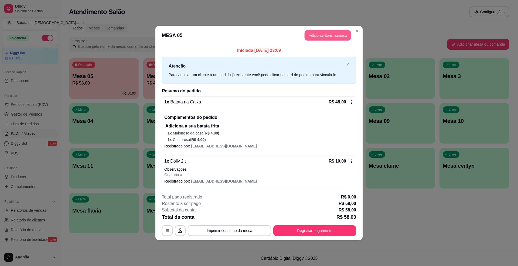
click at [334, 32] on button "Adicionar itens na mesa" at bounding box center [328, 35] width 46 height 11
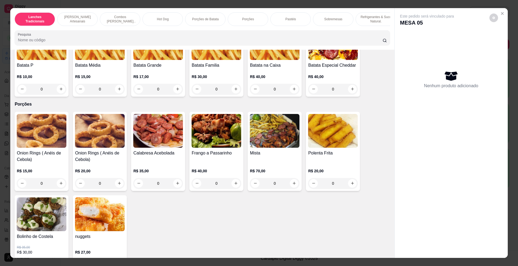
scroll to position [612, 0]
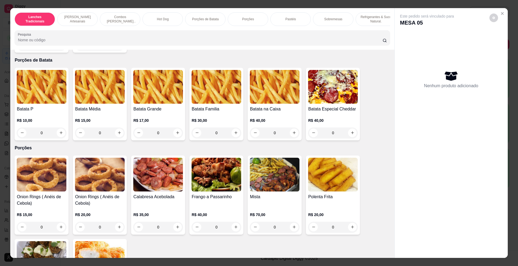
click at [35, 181] on img at bounding box center [42, 175] width 50 height 34
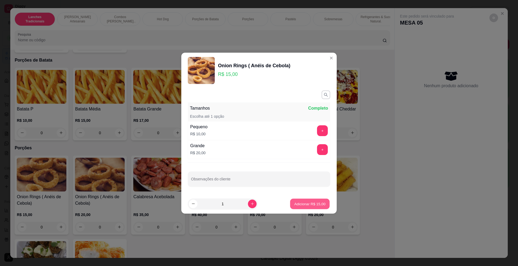
click at [304, 204] on p "Adicionar R$ 15,00" at bounding box center [310, 203] width 31 height 5
type input "1"
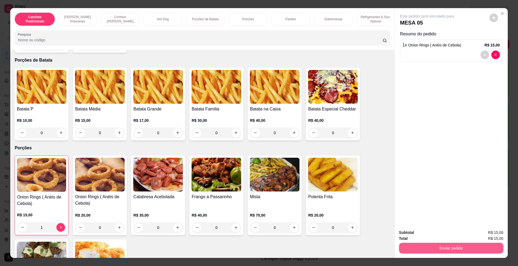
click at [444, 248] on button "Enviar pedido" at bounding box center [451, 248] width 104 height 11
click at [483, 236] on button "Enviar pedido" at bounding box center [489, 235] width 31 height 10
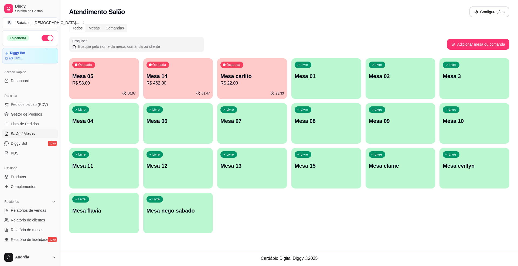
click at [123, 86] on p "R$ 58,00" at bounding box center [103, 83] width 63 height 6
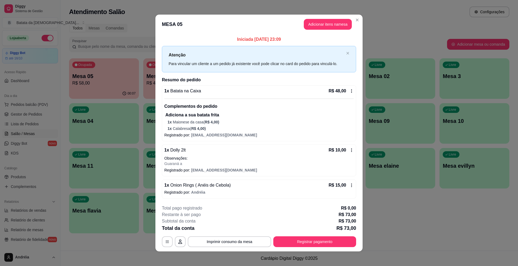
scroll to position [3, 0]
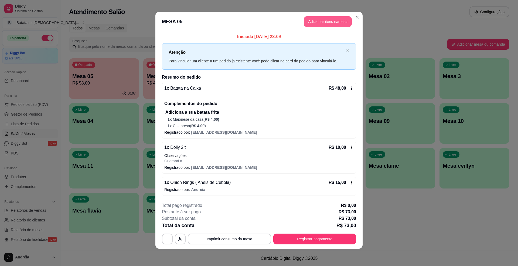
click at [314, 20] on button "Adicionar itens na mesa" at bounding box center [328, 21] width 48 height 11
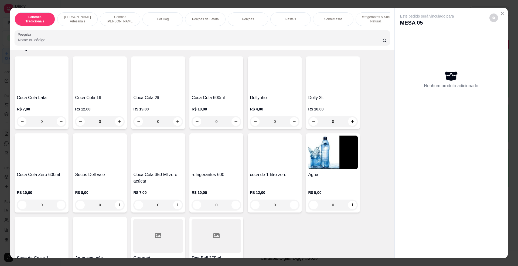
scroll to position [1224, 0]
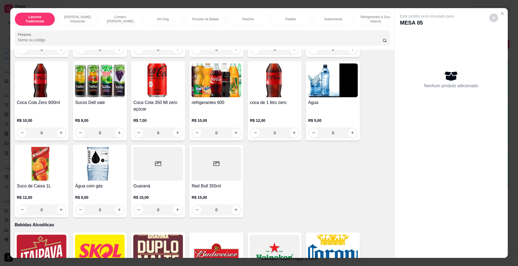
click at [109, 88] on img at bounding box center [100, 80] width 50 height 34
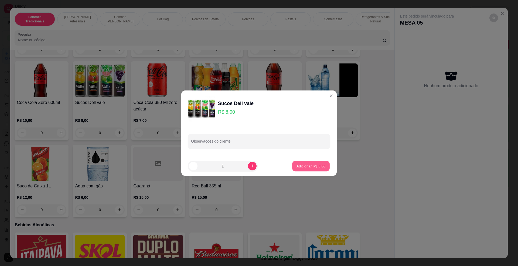
click at [317, 162] on button "Adicionar R$ 8,00" at bounding box center [311, 166] width 38 height 11
type input "1"
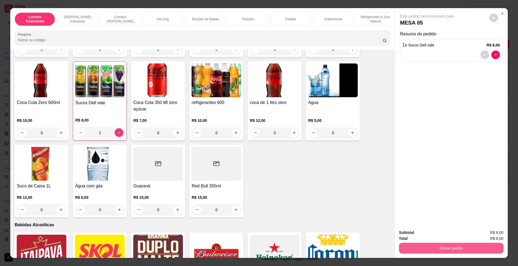
click at [468, 246] on button "Enviar pedido" at bounding box center [451, 248] width 104 height 11
click at [489, 235] on button "Enviar pedido" at bounding box center [489, 235] width 31 height 10
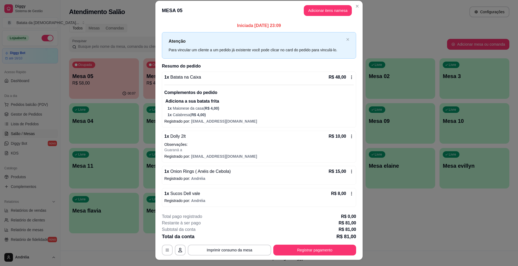
scroll to position [0, 0]
